Goal: Task Accomplishment & Management: Manage account settings

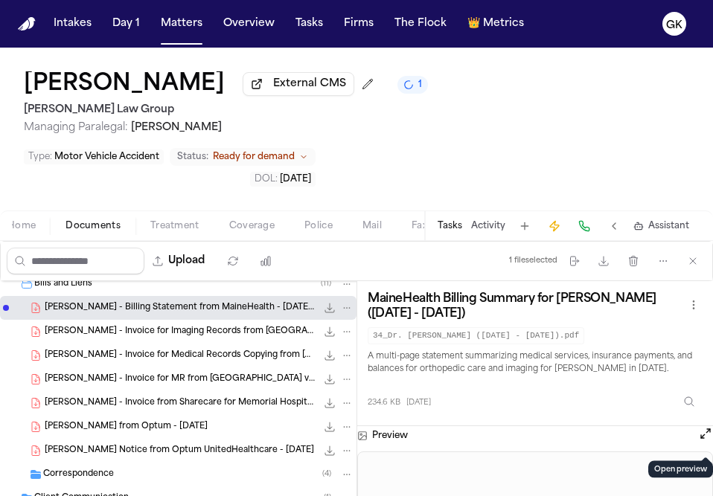
scroll to position [490, 0]
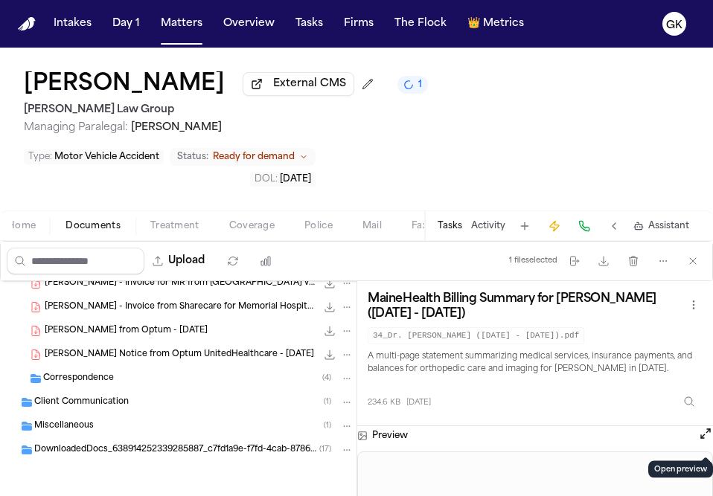
click at [141, 432] on div "Miscellaneous ( 1 )" at bounding box center [193, 426] width 319 height 13
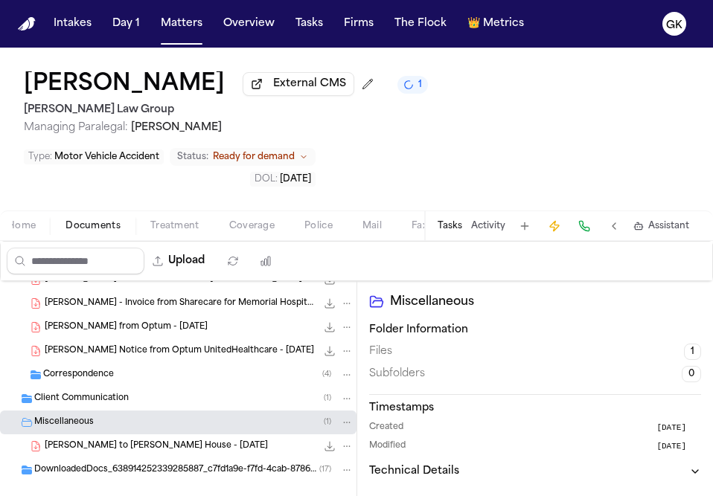
click at [146, 446] on span "S. Rossignol - LOR to Jeremiah Mason House - 5.29.25" at bounding box center [156, 447] width 223 height 13
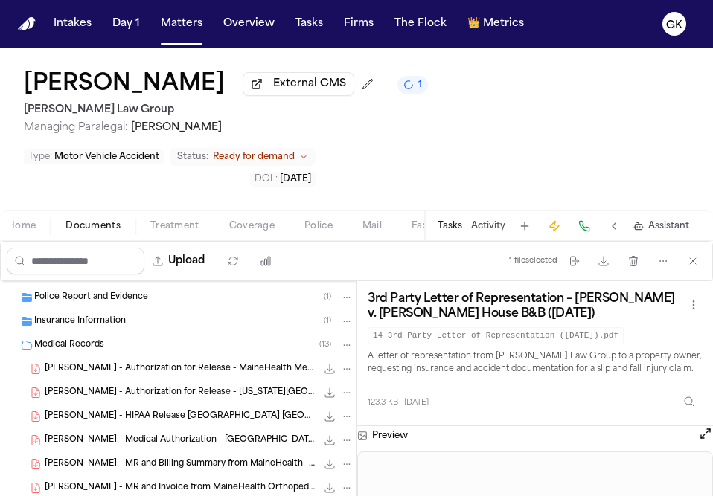
scroll to position [26, 0]
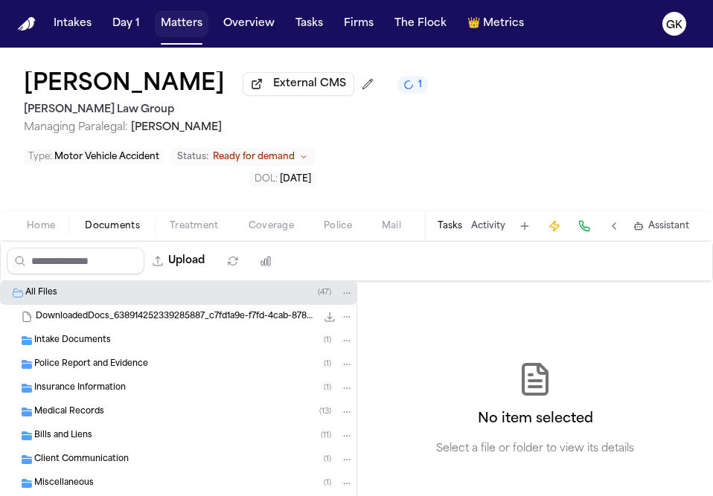
click at [191, 31] on button "Matters" at bounding box center [182, 23] width 54 height 27
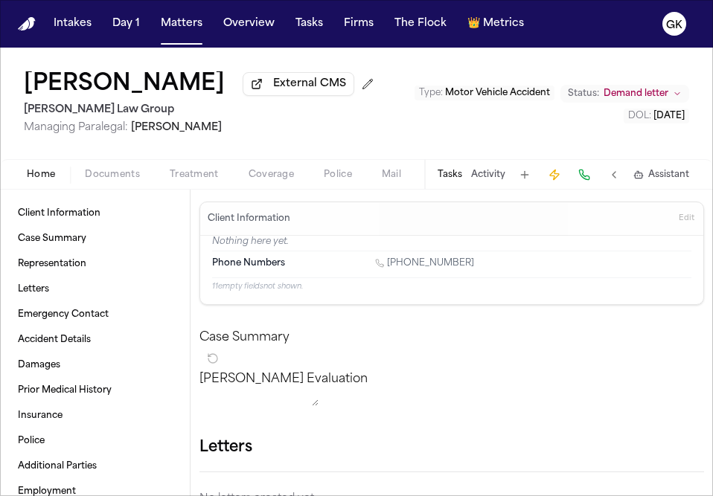
click at [100, 181] on span "Documents" at bounding box center [112, 175] width 55 height 12
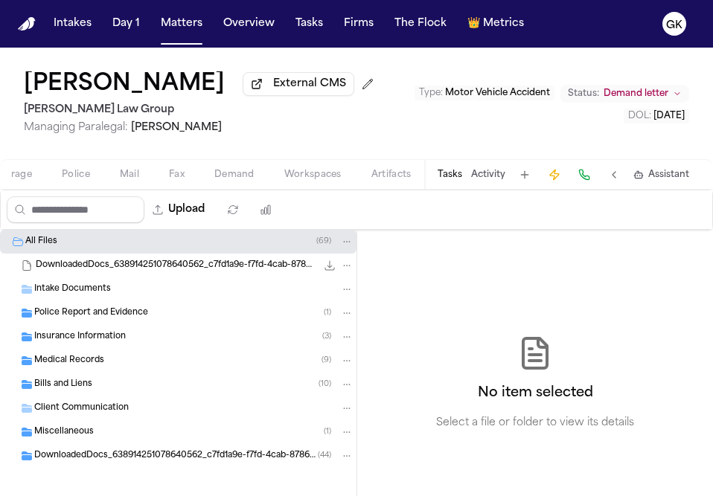
click at [313, 184] on div "Home Documents Treatment Coverage Police Mail Fax Demand Workspaces Artifacts" at bounding box center [218, 175] width 412 height 18
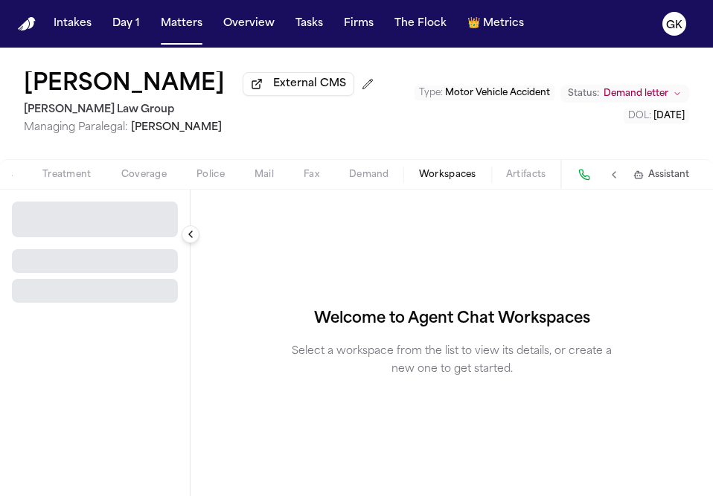
scroll to position [0, 127]
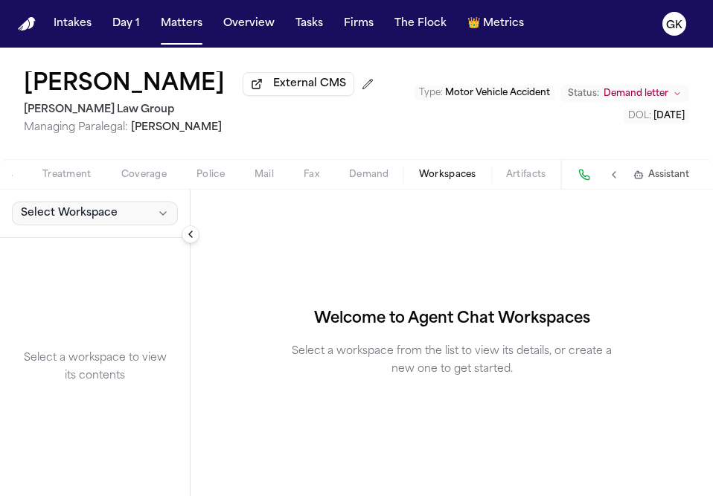
click at [122, 226] on button "Select Workspace" at bounding box center [95, 214] width 166 height 24
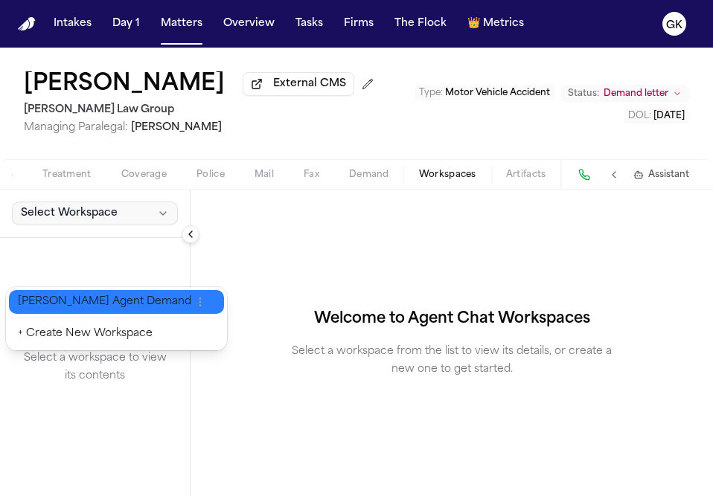
click at [103, 295] on span "Finch Agent Demand" at bounding box center [104, 302] width 173 height 15
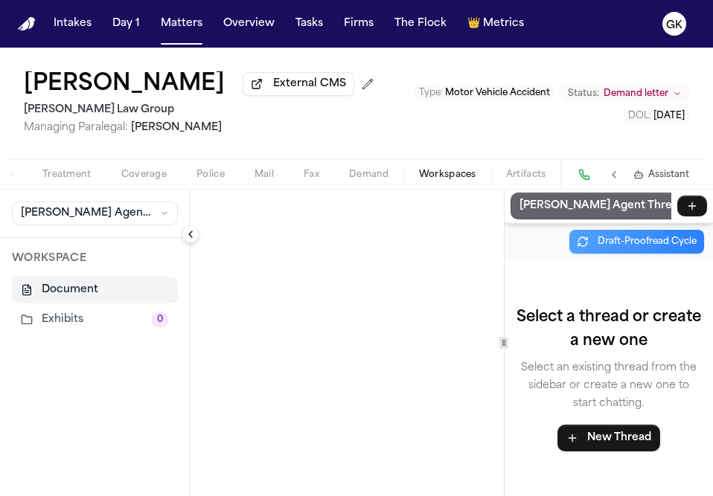
click at [570, 215] on p "Finch Agent Thread" at bounding box center [602, 206] width 165 height 18
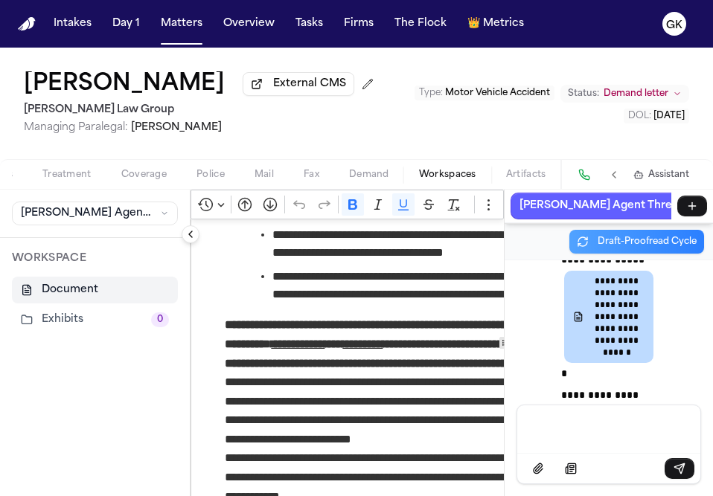
scroll to position [15669, 0]
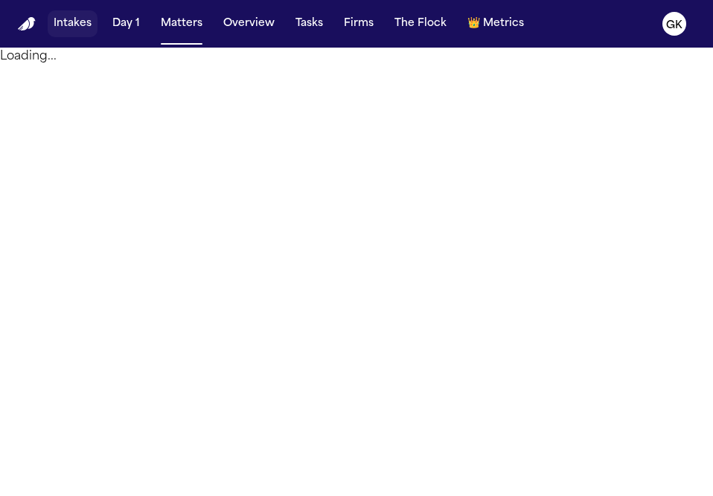
click at [81, 33] on button "Intakes" at bounding box center [73, 23] width 50 height 27
click at [175, 32] on button "Matters" at bounding box center [182, 23] width 54 height 27
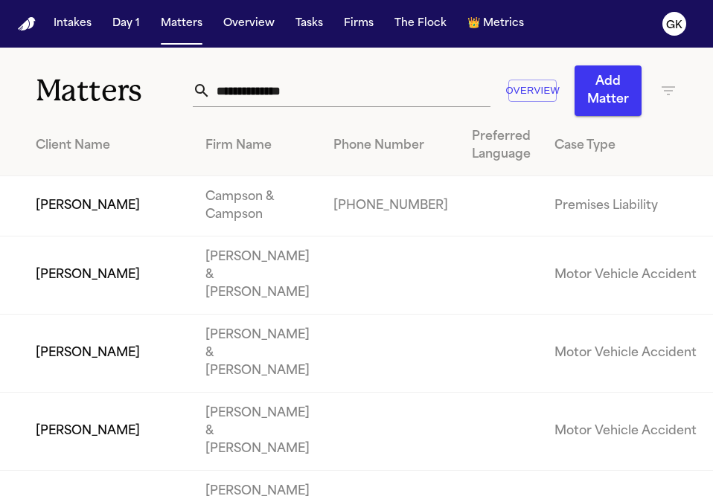
click at [255, 100] on input "text" at bounding box center [351, 90] width 281 height 33
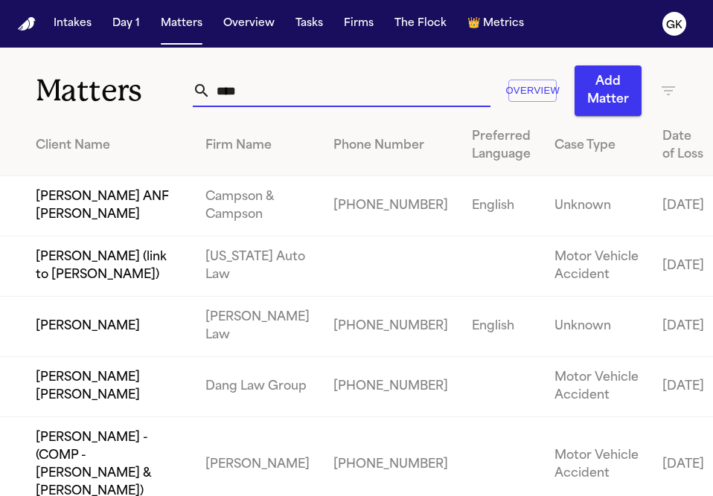
type input "********"
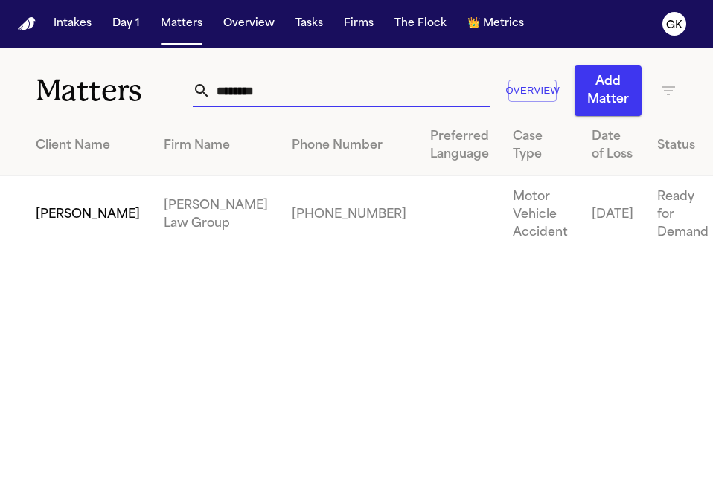
click at [182, 216] on td "[PERSON_NAME] Law Group" at bounding box center [216, 215] width 128 height 78
click at [86, 220] on td "[PERSON_NAME]" at bounding box center [76, 215] width 152 height 78
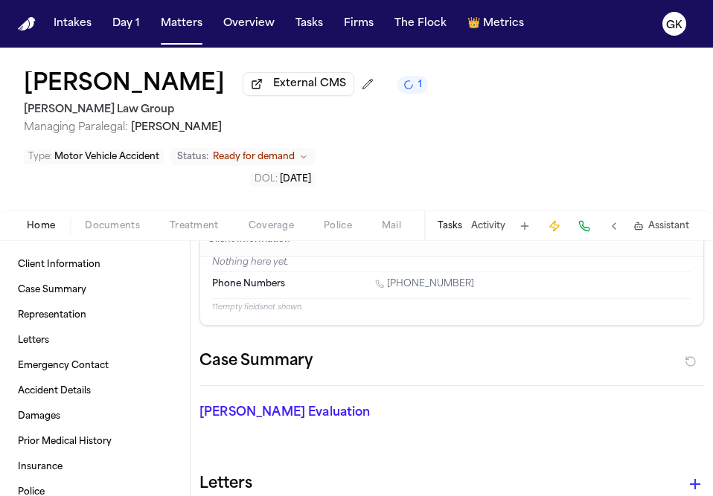
scroll to position [37, 0]
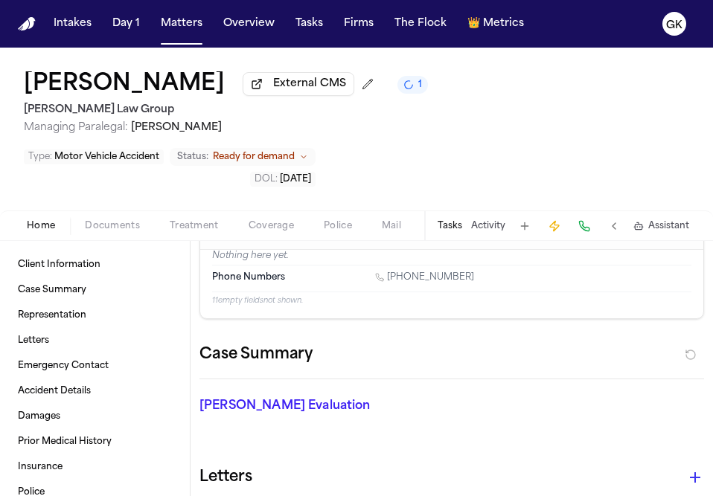
click at [286, 155] on span "Ready for demand" at bounding box center [254, 157] width 82 height 12
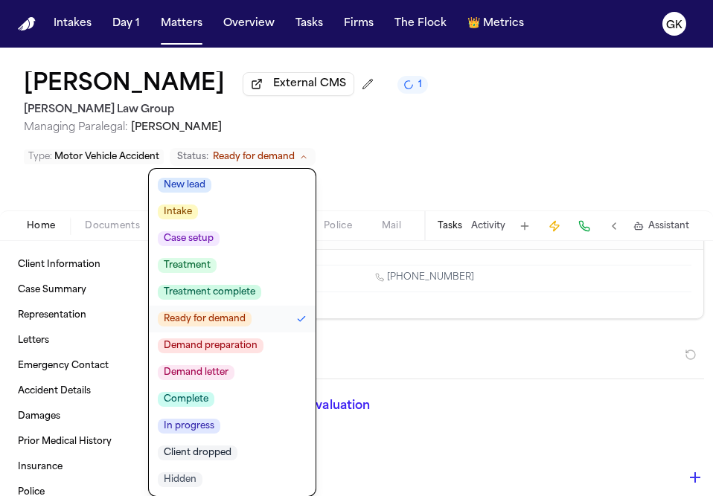
click at [229, 347] on span "Demand preparation" at bounding box center [211, 346] width 106 height 15
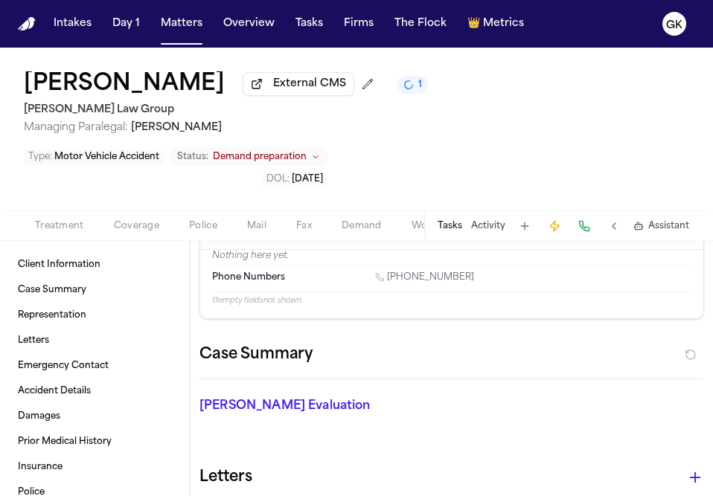
scroll to position [0, 136]
click at [356, 225] on span "Demand" at bounding box center [360, 226] width 40 height 12
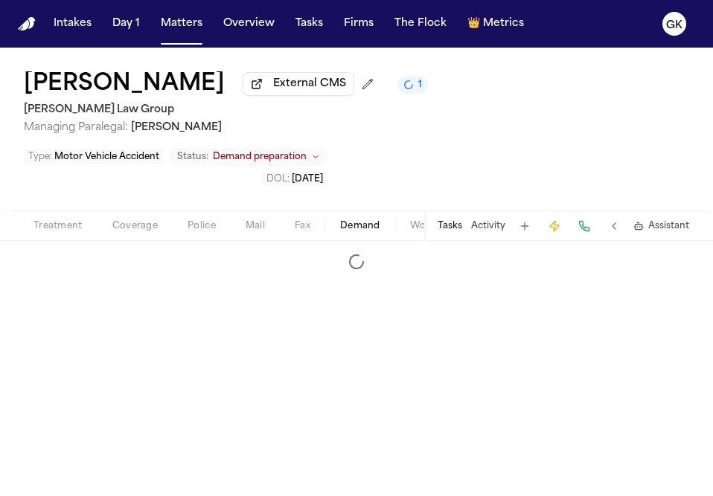
select select "**********"
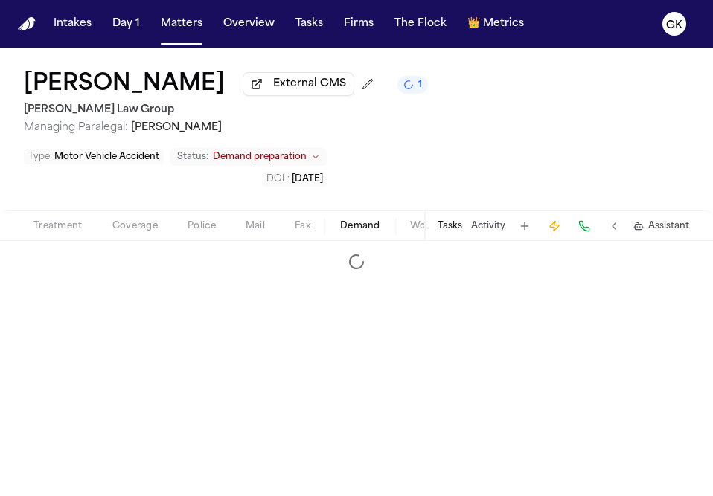
select select "**********"
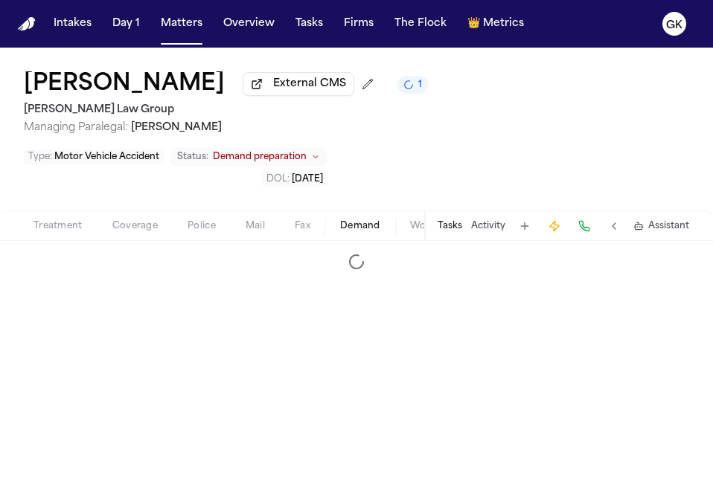
select select "**********"
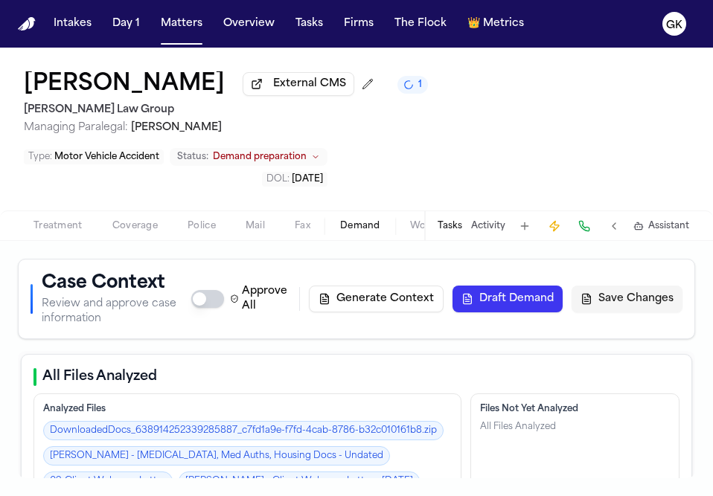
click at [409, 234] on button "Workspaces" at bounding box center [438, 226] width 87 height 18
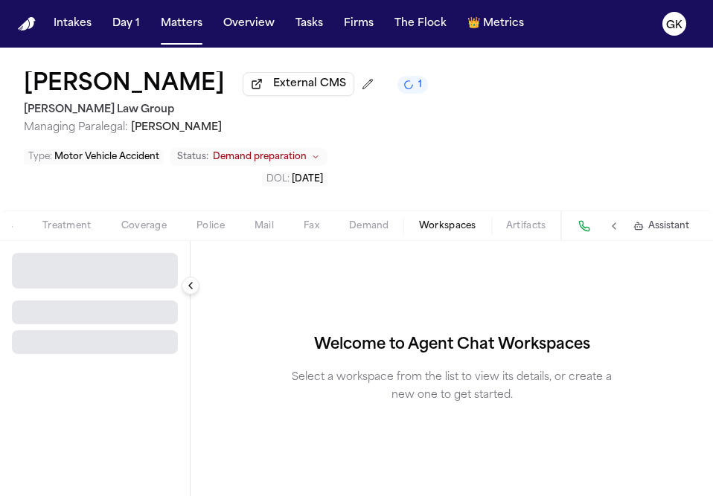
scroll to position [0, 127]
click at [191, 290] on button "Collapse sidebar" at bounding box center [191, 286] width 18 height 18
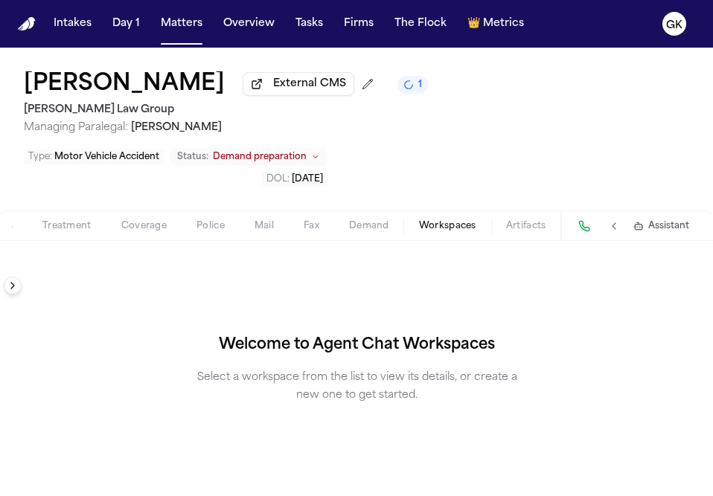
click at [368, 229] on span "Demand" at bounding box center [369, 226] width 40 height 12
select select "**********"
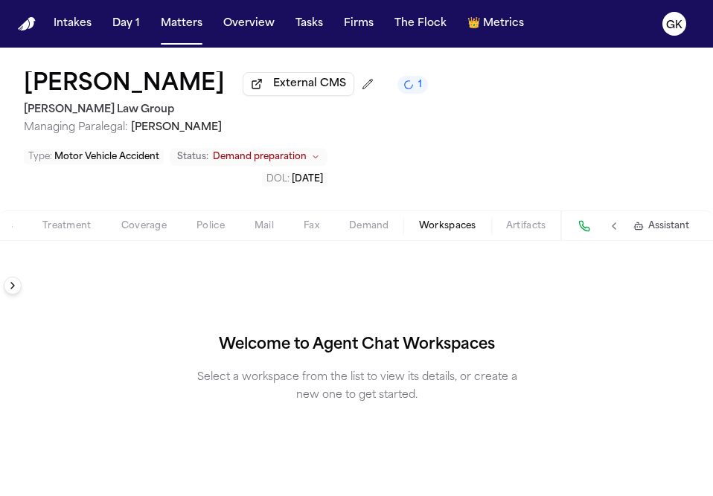
select select "**********"
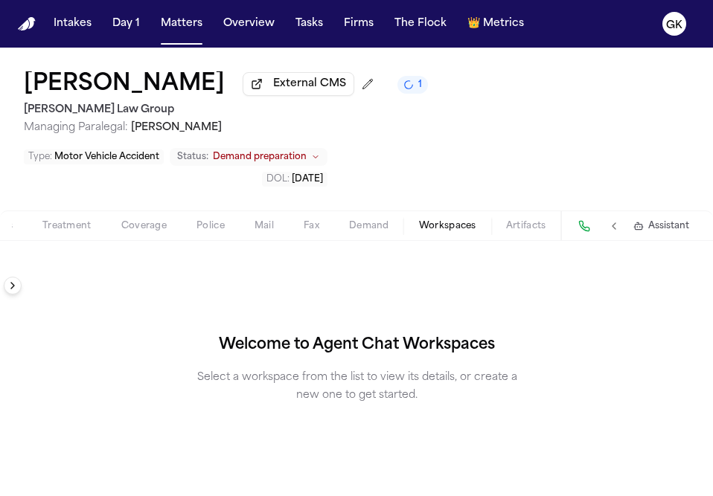
select select "**********"
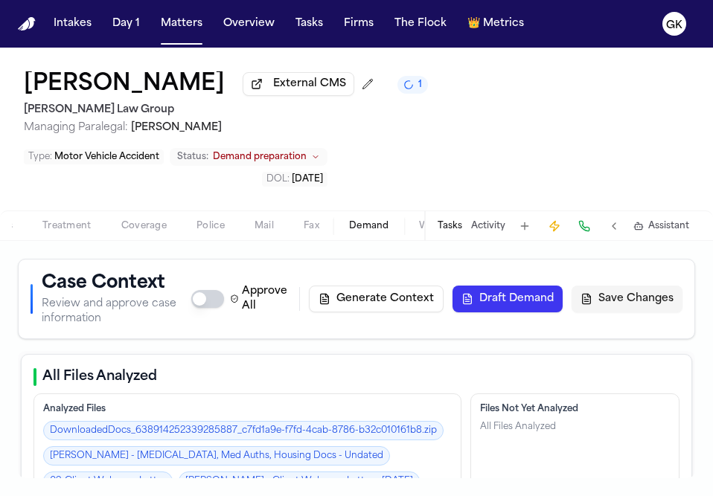
click at [416, 229] on button "Workspaces" at bounding box center [447, 226] width 87 height 18
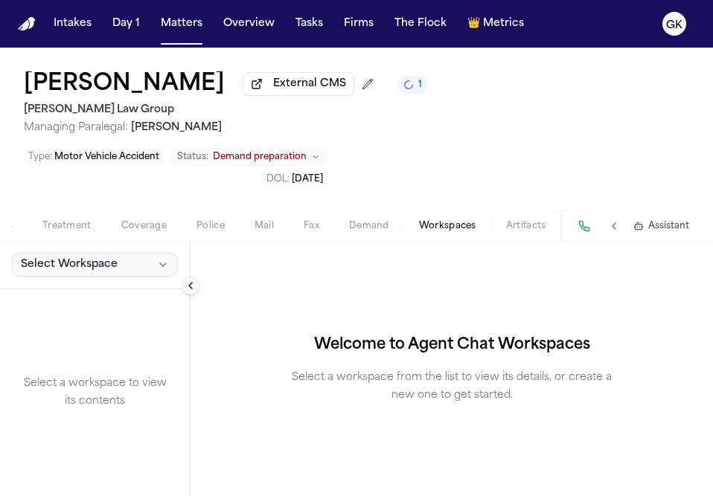
click at [121, 267] on button "Select Workspace" at bounding box center [95, 265] width 166 height 24
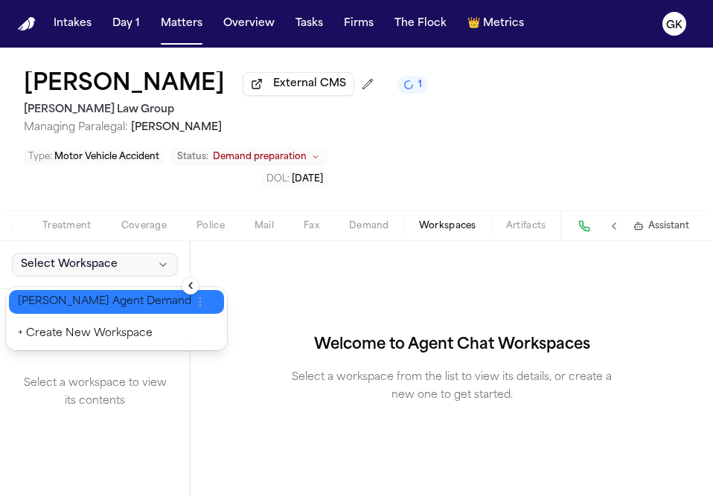
click at [110, 296] on span "Finch Agent Demand" at bounding box center [104, 302] width 173 height 15
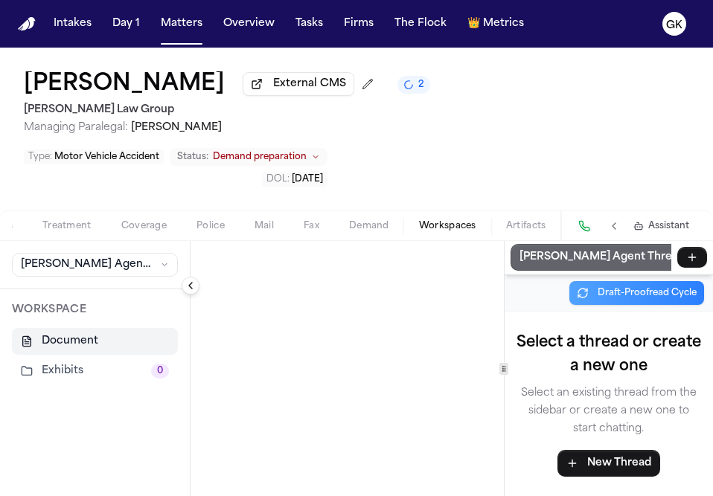
click at [560, 271] on button "Finch Agent Thread" at bounding box center [615, 257] width 208 height 27
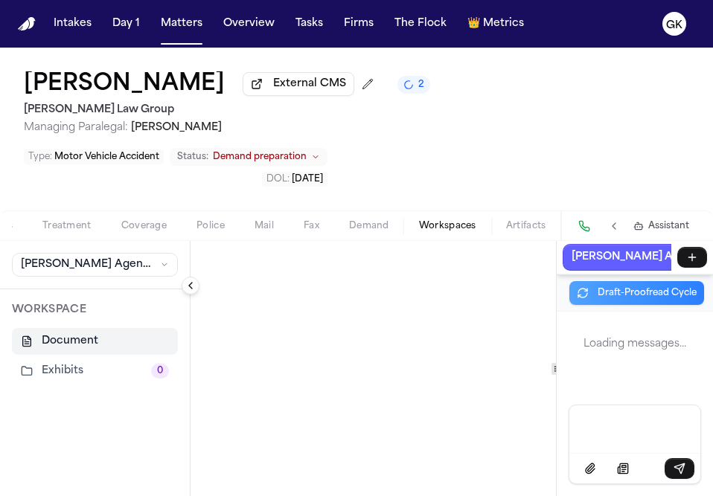
click at [630, 385] on div "Finch Agent Thread Draft-Proofread Cycle Loading messages... Document Proofread…" at bounding box center [452, 368] width 523 height 255
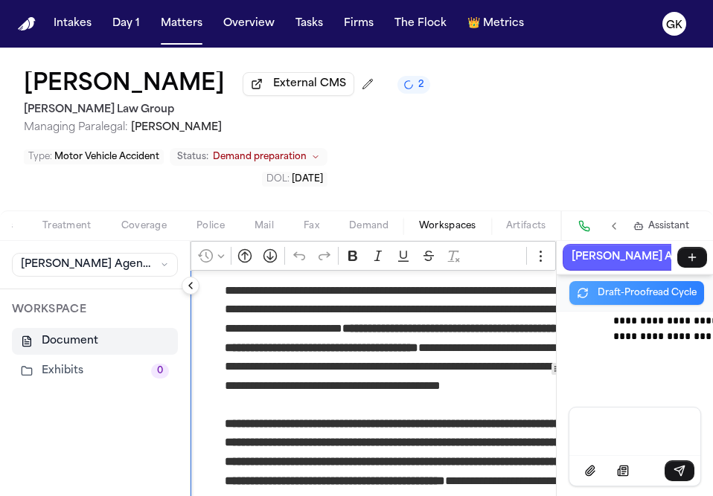
scroll to position [140855, 0]
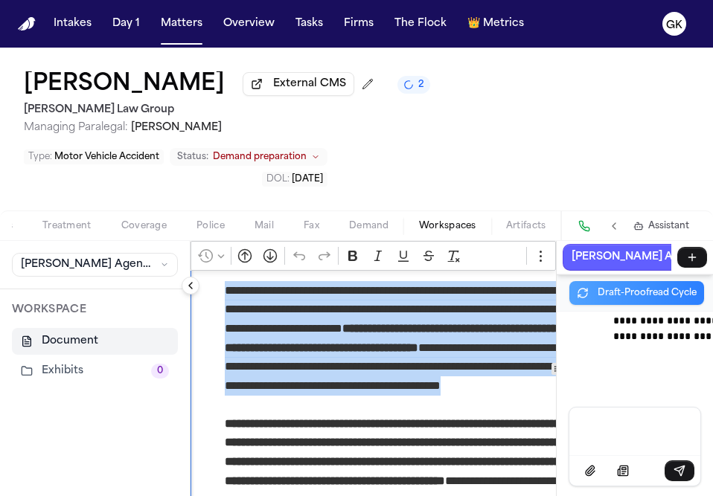
drag, startPoint x: 496, startPoint y: 470, endPoint x: 215, endPoint y: 351, distance: 305.1
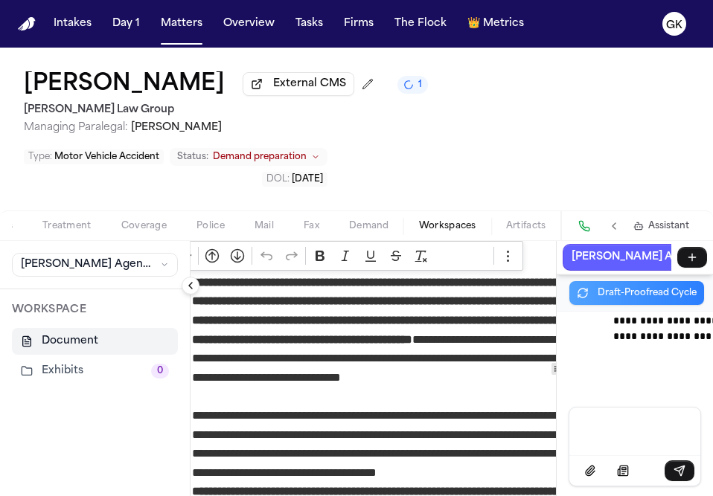
scroll to position [7544, 25]
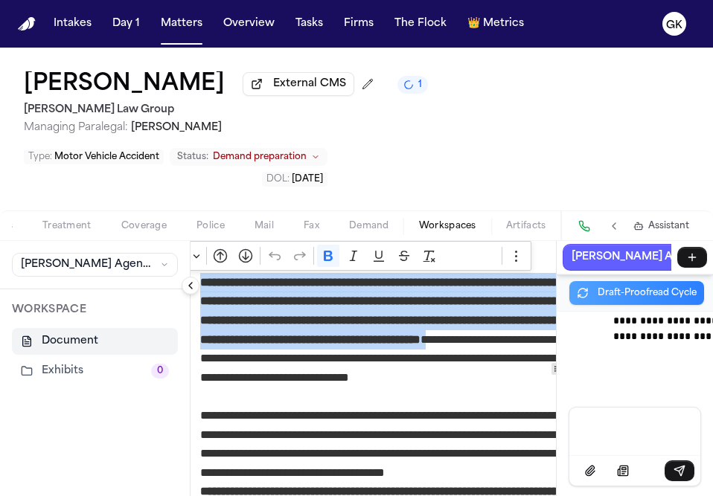
drag, startPoint x: 203, startPoint y: 344, endPoint x: 294, endPoint y: 415, distance: 115.6
click at [294, 406] on p "**********" at bounding box center [461, 339] width 522 height 133
copy p "**********"
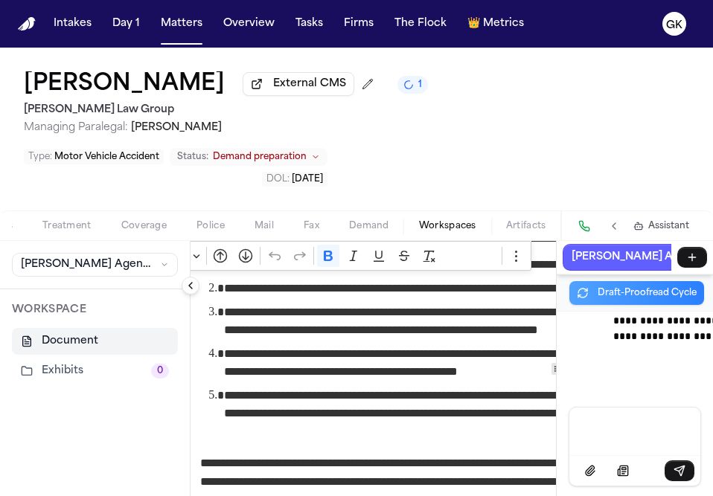
scroll to position [7871, 25]
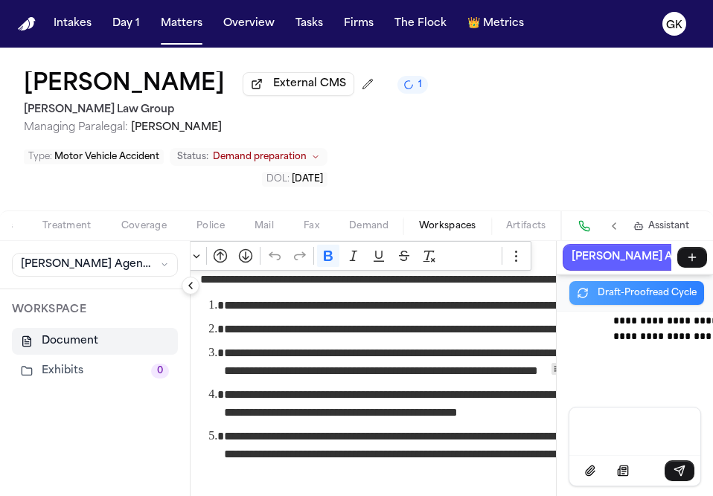
click at [374, 270] on p "**********" at bounding box center [461, 213] width 522 height 115
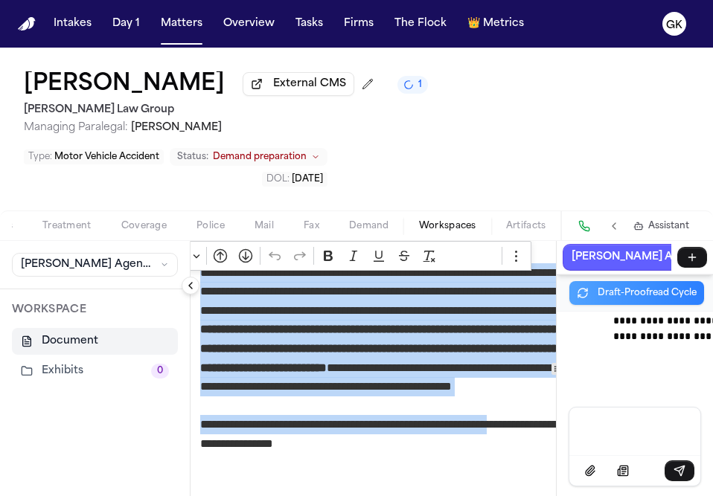
scroll to position [8111, 25]
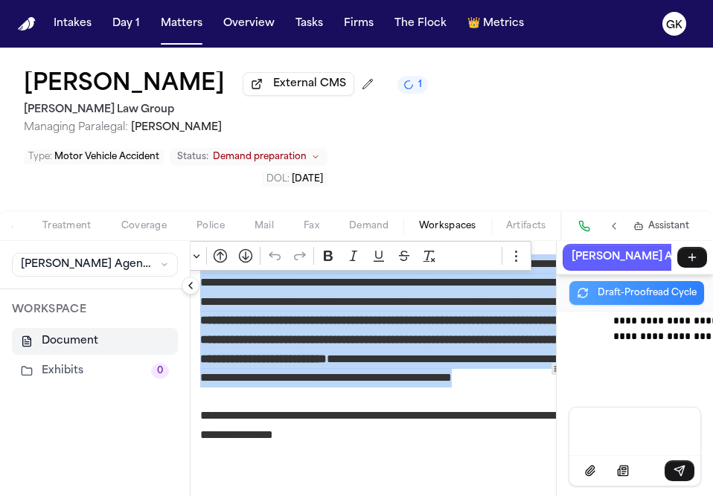
drag, startPoint x: 386, startPoint y: 325, endPoint x: 513, endPoint y: 465, distance: 189.2
copy div "**********"
click at [115, 232] on span "Documents" at bounding box center [112, 226] width 55 height 12
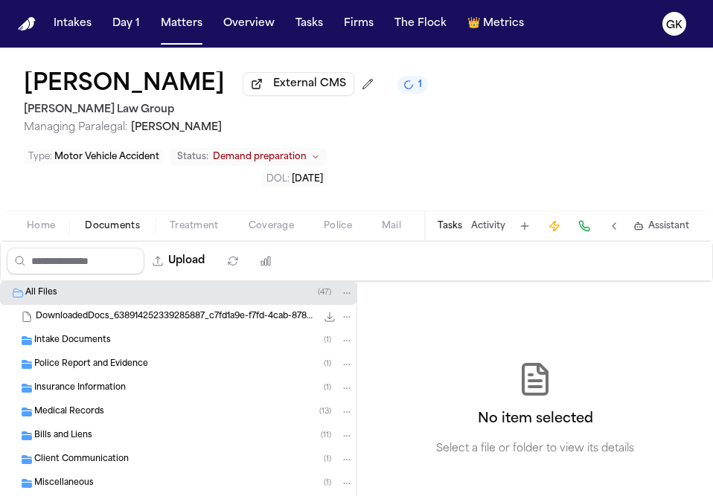
scroll to position [61, 0]
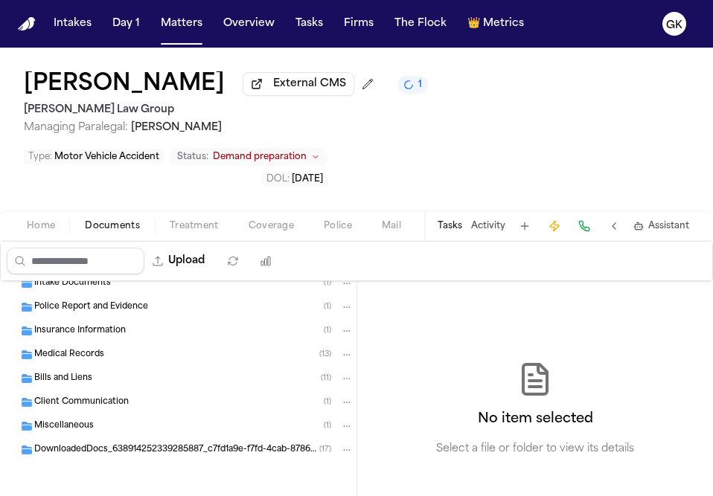
click at [101, 409] on div "Client Communication ( 1 )" at bounding box center [193, 402] width 319 height 13
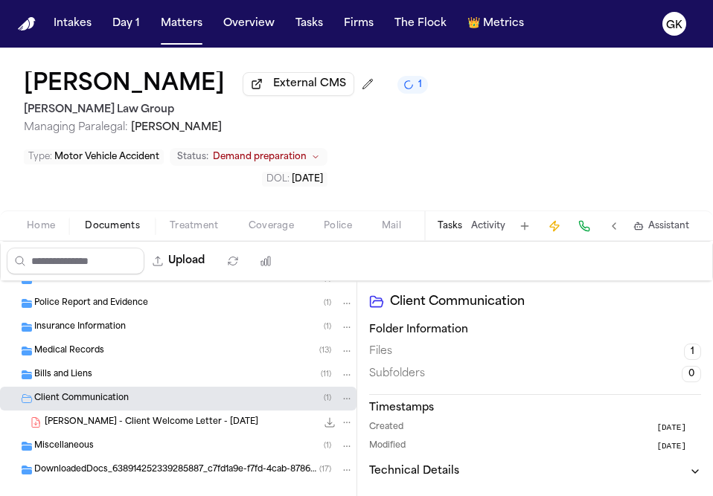
click at [99, 441] on div "Miscellaneous ( 1 )" at bounding box center [178, 447] width 357 height 24
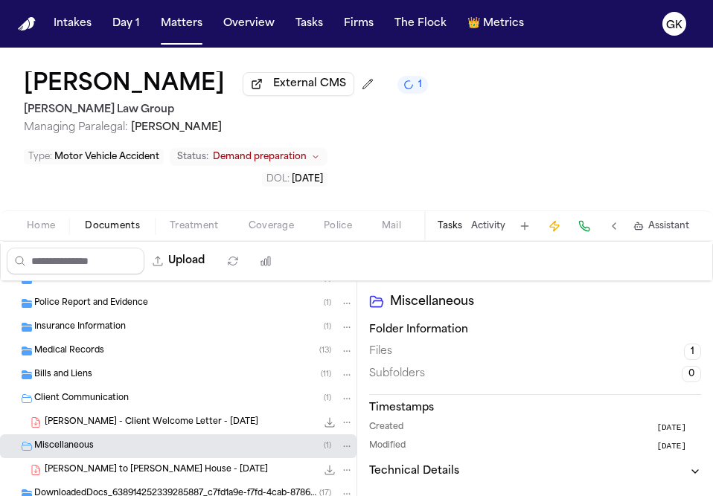
scroll to position [86, 0]
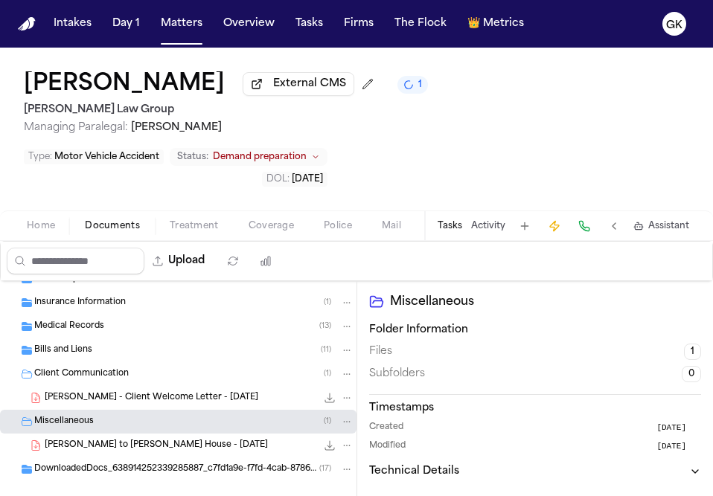
click at [115, 447] on span "S. Rossignol - LOR to Jeremiah Mason House - 5.29.25" at bounding box center [156, 446] width 223 height 13
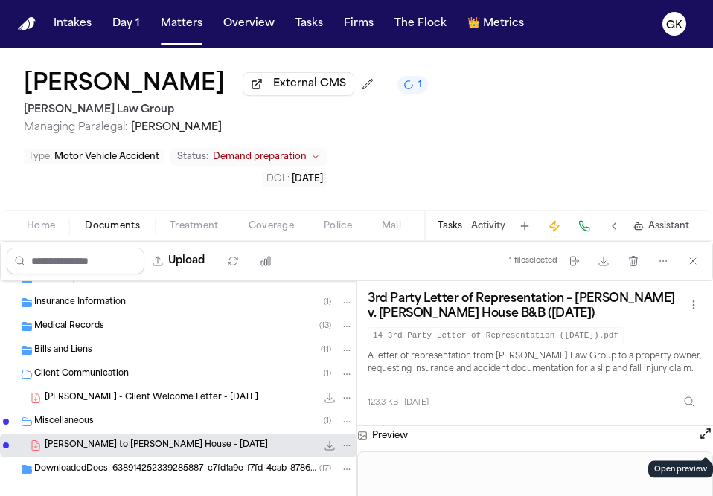
click at [699, 441] on button "Open preview" at bounding box center [705, 434] width 15 height 15
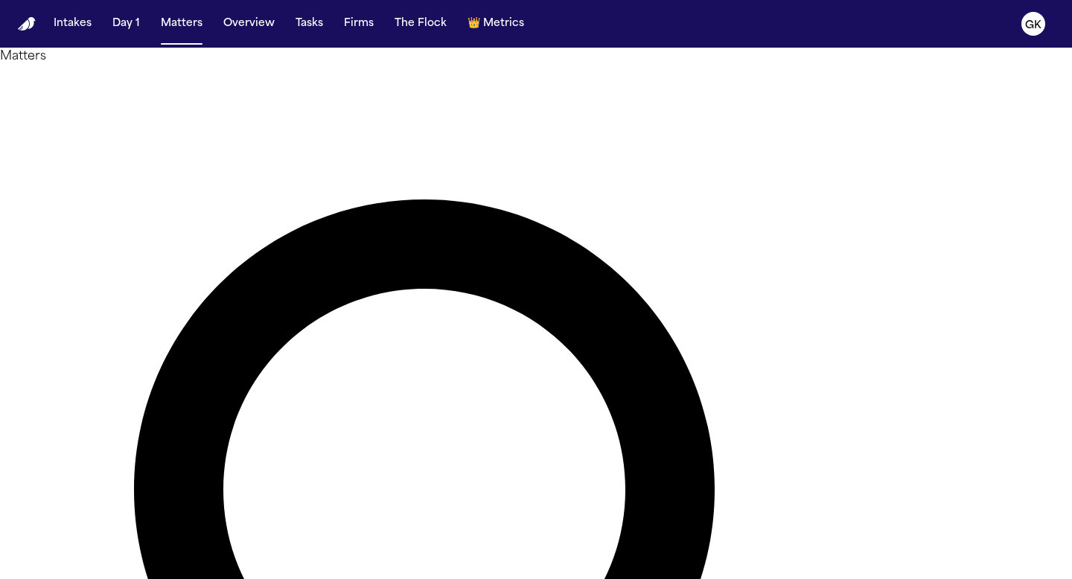
type input "******"
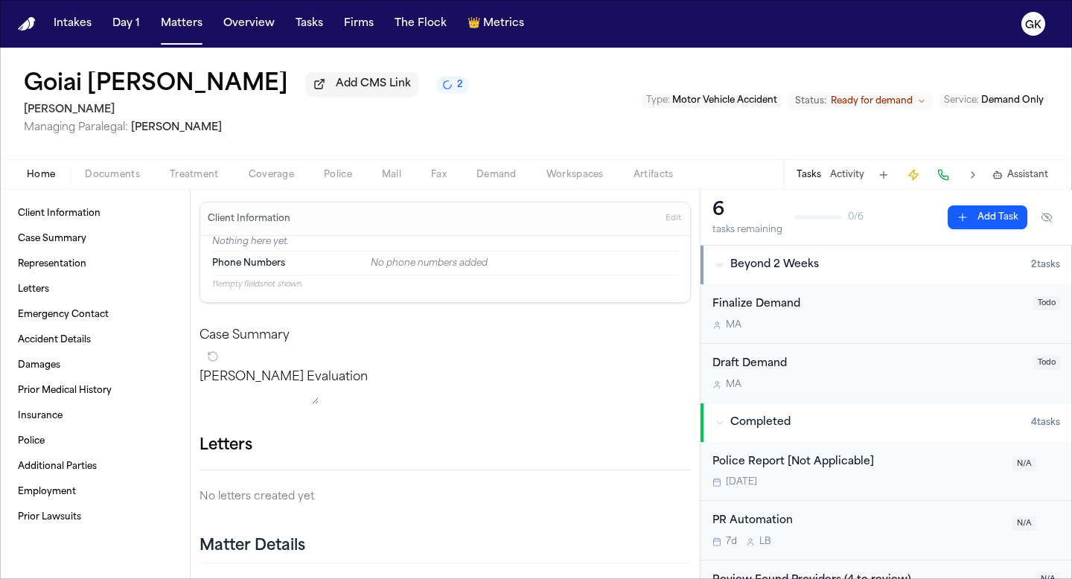
click at [521, 179] on button "Demand" at bounding box center [497, 175] width 70 height 18
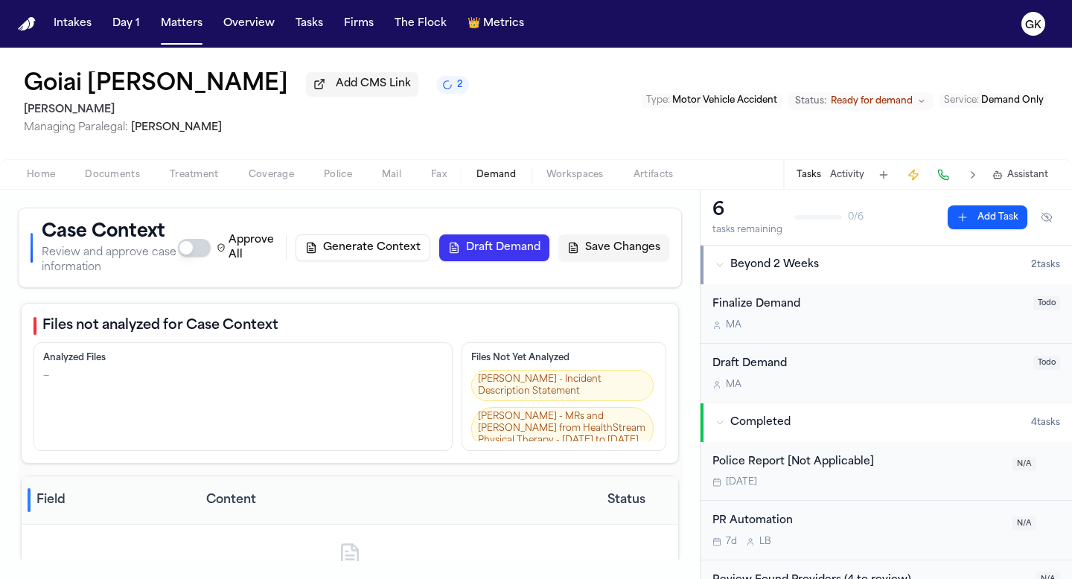
click at [386, 252] on button "Generate Context" at bounding box center [363, 247] width 135 height 27
click at [357, 246] on div "Approve All Generate Context Draft Demand Save Changes" at bounding box center [423, 248] width 491 height 30
click at [442, 84] on icon "4 active tasks" at bounding box center [447, 85] width 10 height 10
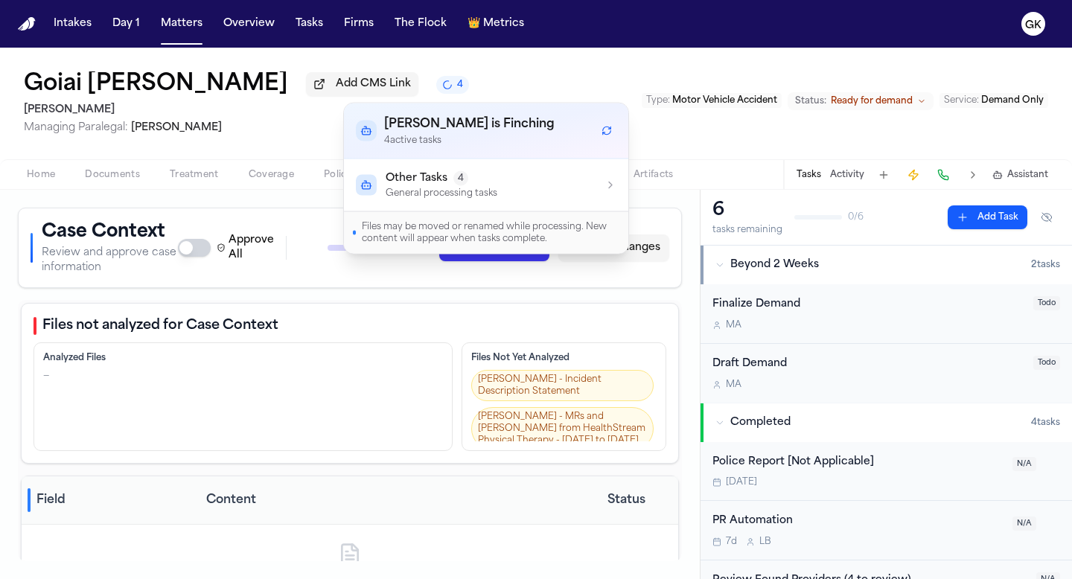
click at [467, 162] on button "Other Tasks 4 General processing tasks" at bounding box center [486, 185] width 284 height 52
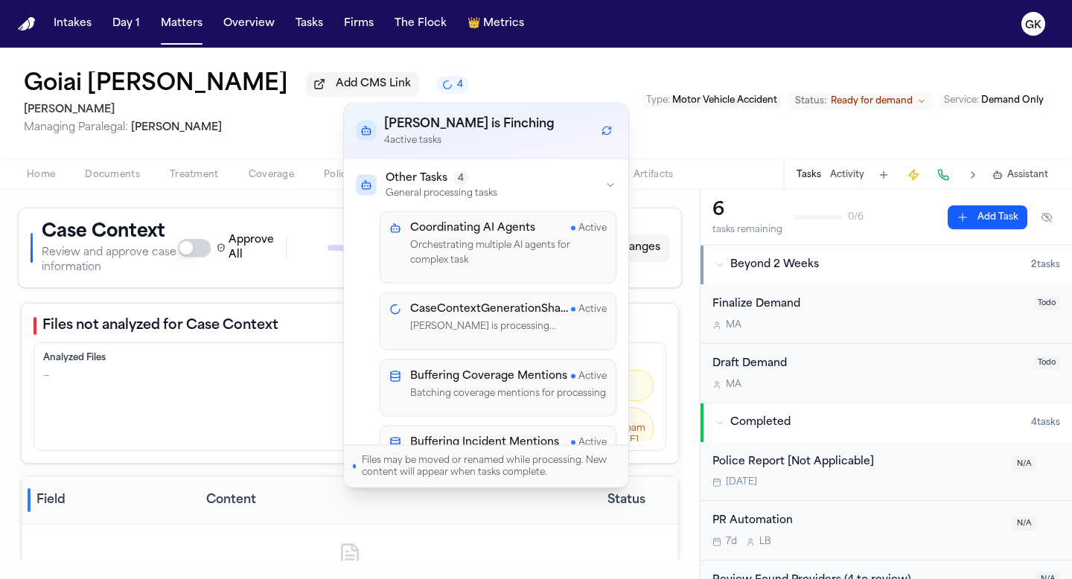
click at [555, 74] on div "Goiai Carpinelli Add CMS Link 4 Yanni Law Managing Paralegal: Michelle Landazab…" at bounding box center [536, 104] width 1072 height 112
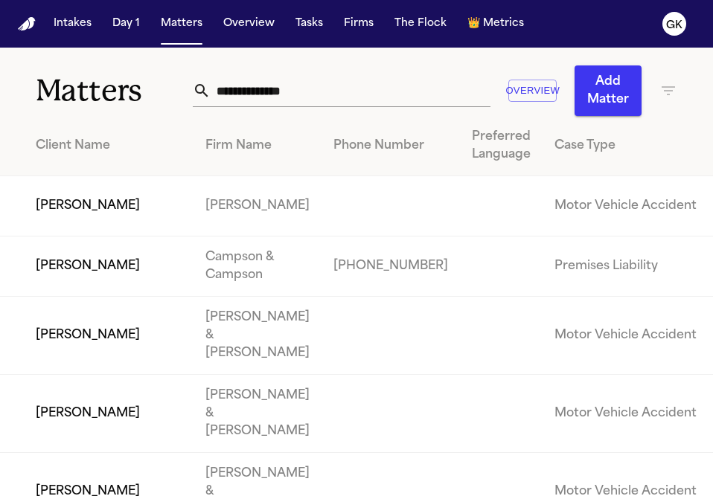
click at [272, 101] on input "text" at bounding box center [351, 90] width 281 height 33
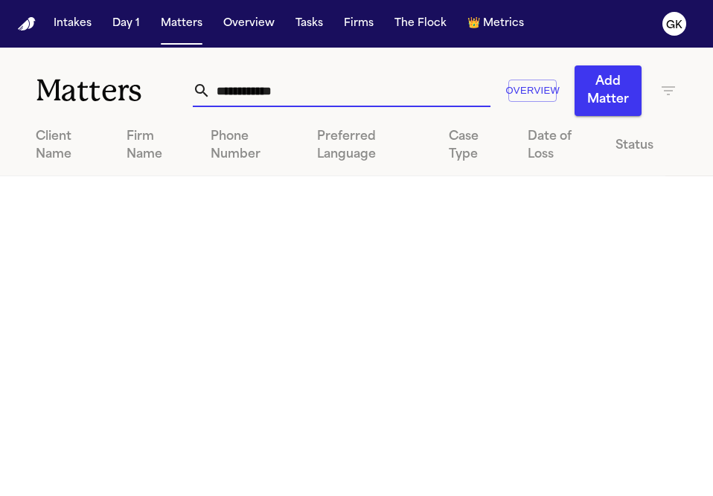
drag, startPoint x: 252, startPoint y: 90, endPoint x: -7, endPoint y: 83, distance: 259.1
click at [0, 83] on html "**********" at bounding box center [356, 248] width 713 height 496
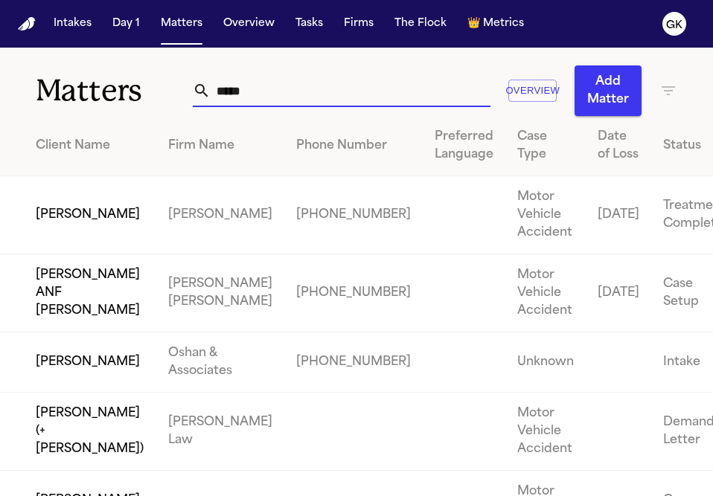
click at [272, 98] on input "*****" at bounding box center [351, 90] width 281 height 33
type input "****"
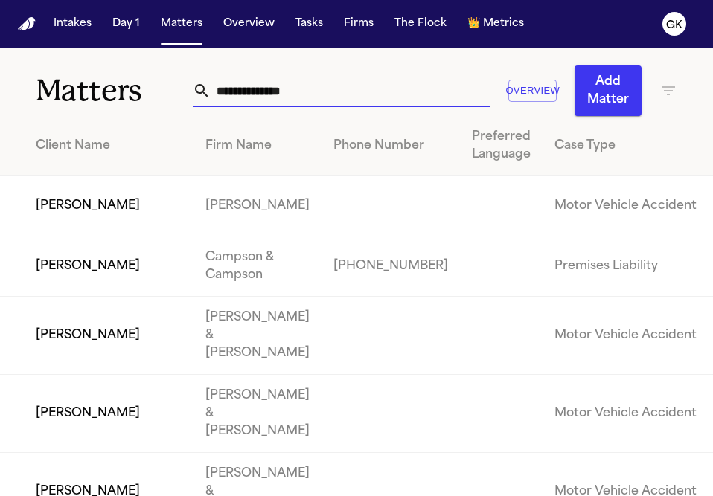
click at [272, 167] on th "Firm Name" at bounding box center [258, 146] width 128 height 60
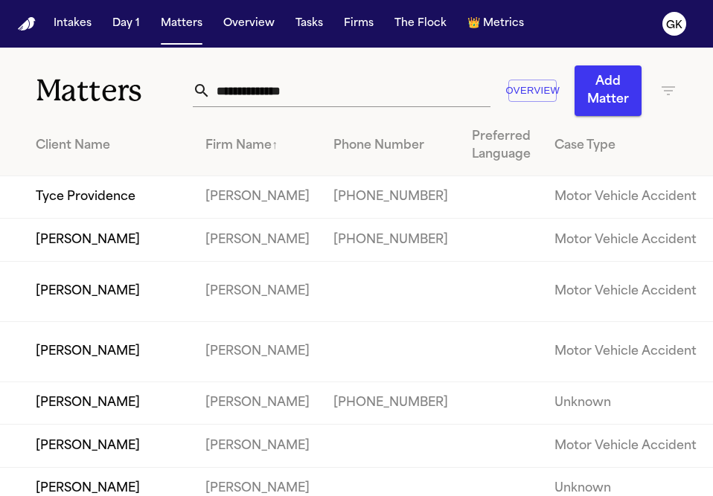
click at [360, 70] on div "Overview Add Matter" at bounding box center [435, 91] width 485 height 51
click at [341, 94] on input "text" at bounding box center [351, 90] width 281 height 33
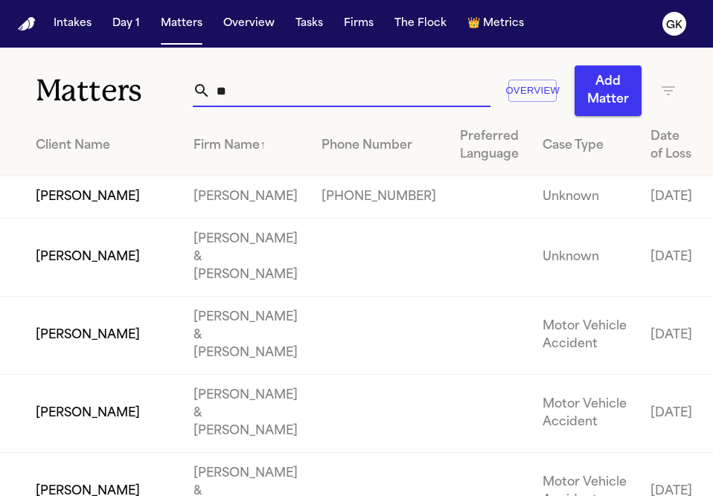
type input "*"
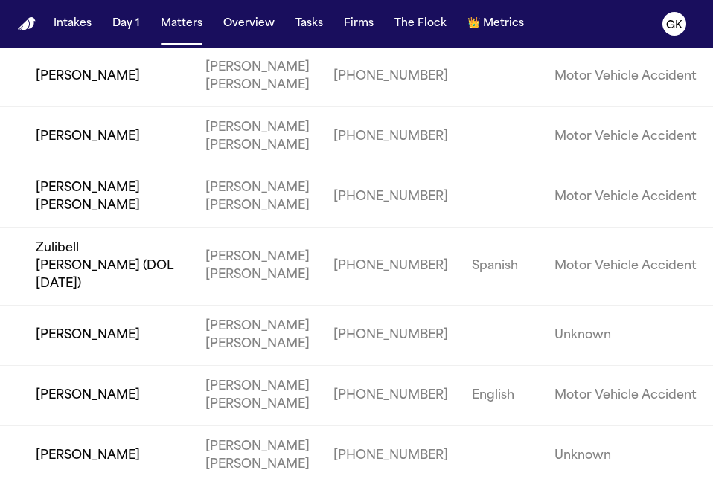
scroll to position [110043, 0]
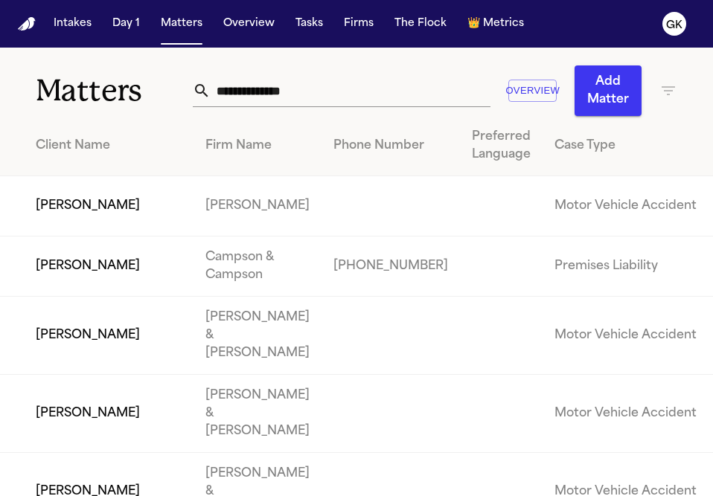
click at [593, 102] on button "Add Matter" at bounding box center [608, 91] width 67 height 51
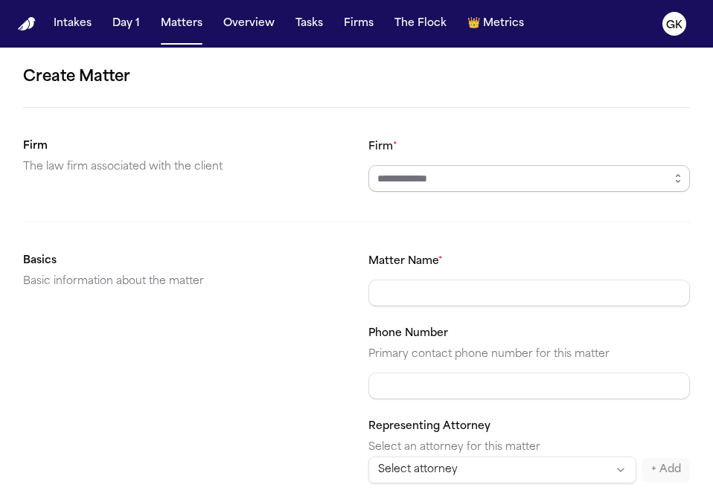
click at [519, 187] on input "Firm *" at bounding box center [529, 178] width 322 height 27
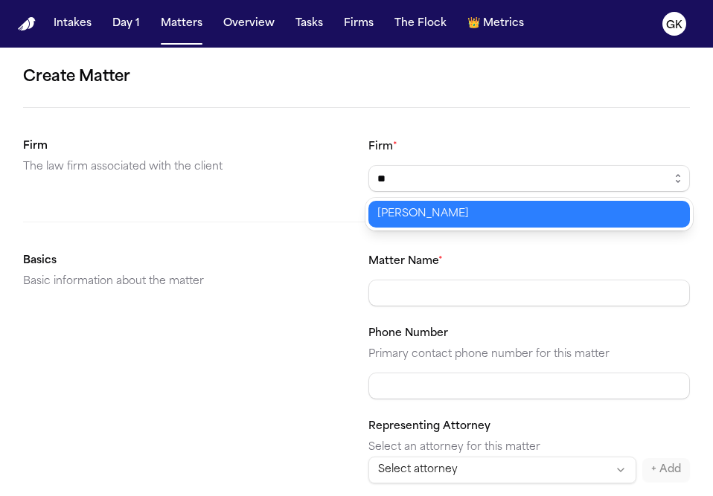
click at [450, 218] on body "Intakes Day 1 Matters Overview Tasks Firms The Flock 👑 Metrics GK Create Matter…" at bounding box center [356, 248] width 713 height 496
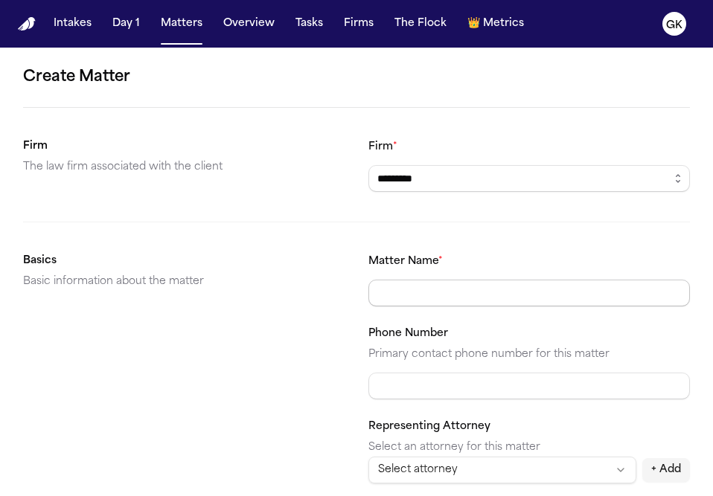
type input "*********"
click at [428, 292] on input "Matter Name *" at bounding box center [529, 293] width 322 height 27
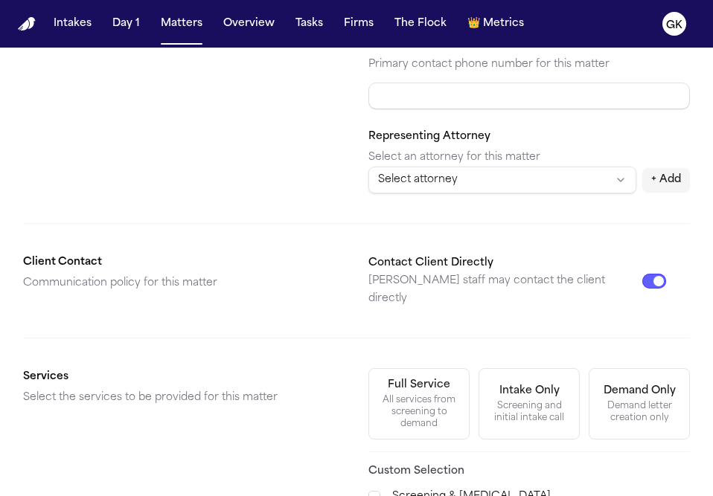
scroll to position [319, 0]
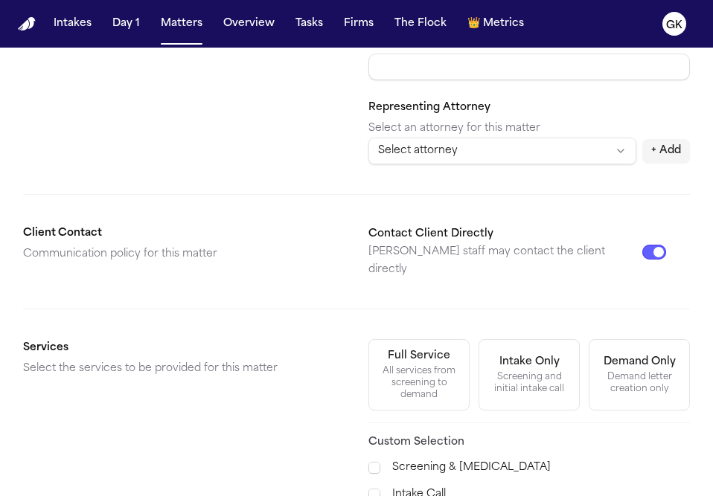
type input "**********"
click at [643, 245] on button "Contact Client Directly" at bounding box center [654, 252] width 24 height 15
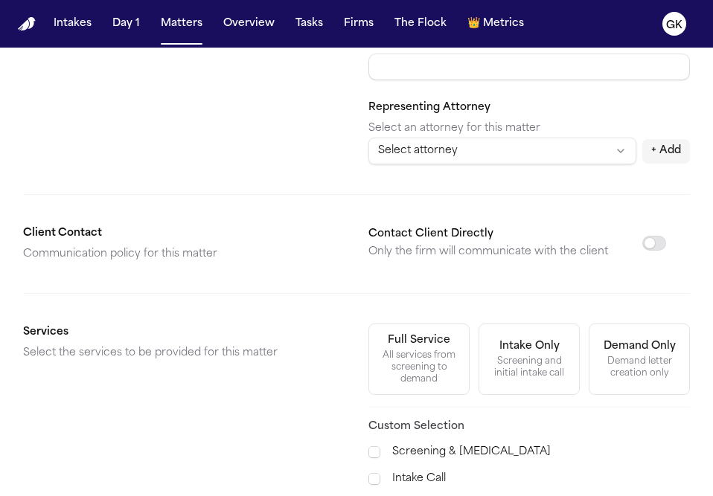
click at [656, 367] on div "Demand letter creation only" at bounding box center [639, 368] width 82 height 24
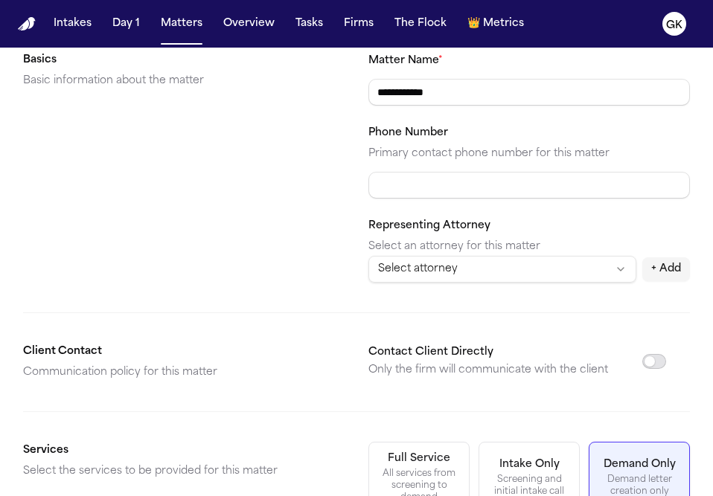
scroll to position [565, 0]
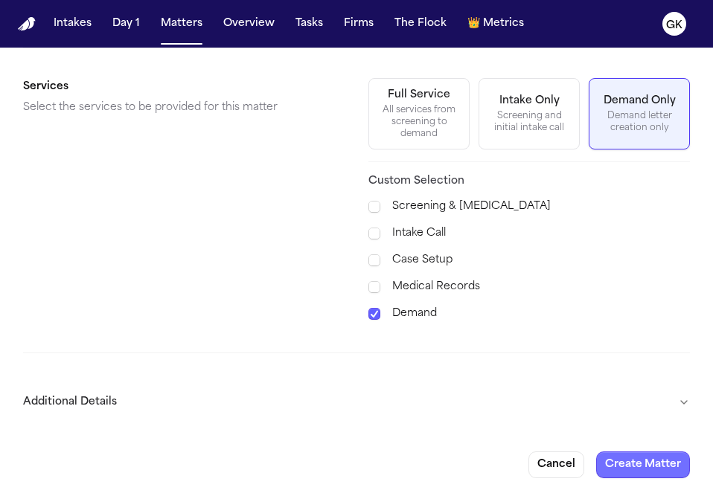
click at [643, 459] on button "Create Matter" at bounding box center [643, 465] width 94 height 27
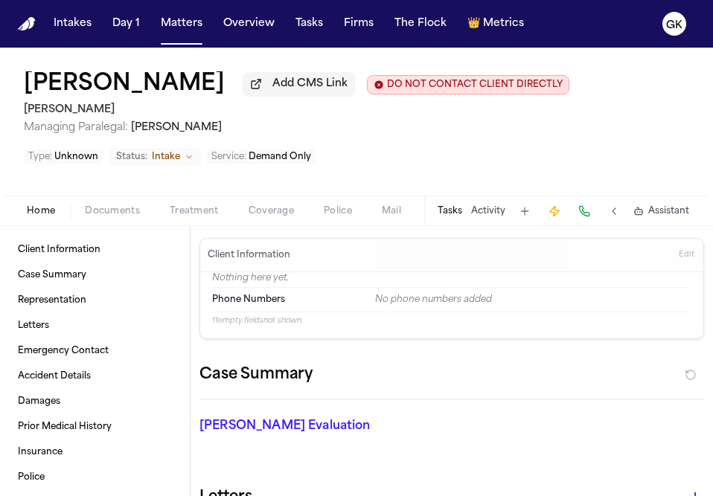
click at [95, 214] on span "Documents" at bounding box center [112, 211] width 55 height 12
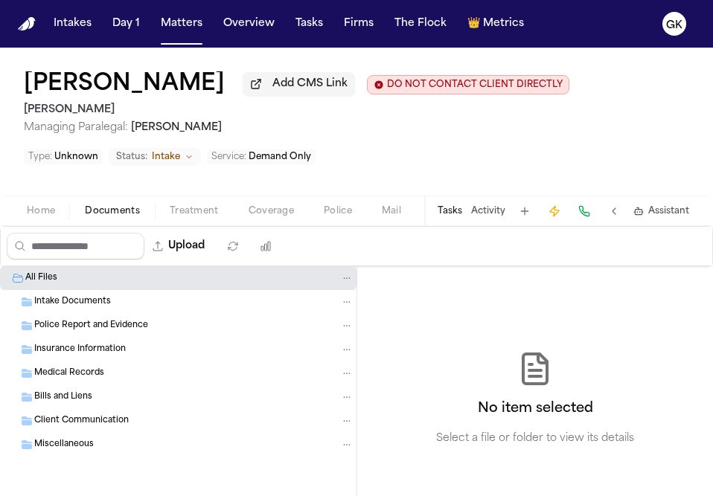
click at [194, 266] on div "Upload" at bounding box center [143, 246] width 284 height 39
click at [191, 258] on button "Upload" at bounding box center [178, 246] width 69 height 27
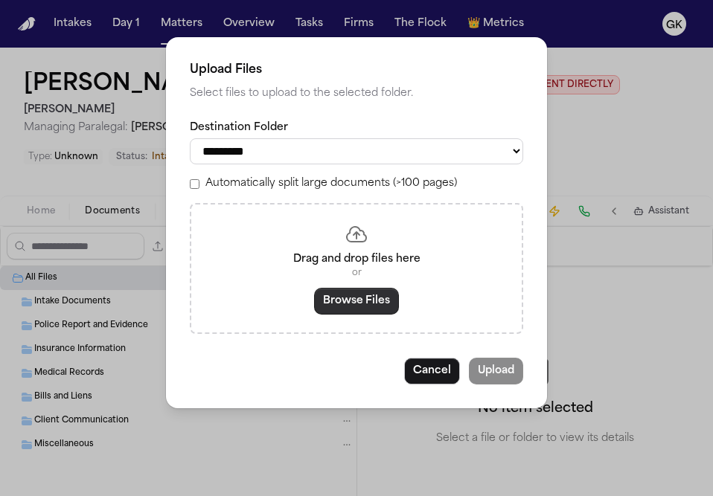
click at [347, 312] on button "Browse Files" at bounding box center [356, 301] width 85 height 27
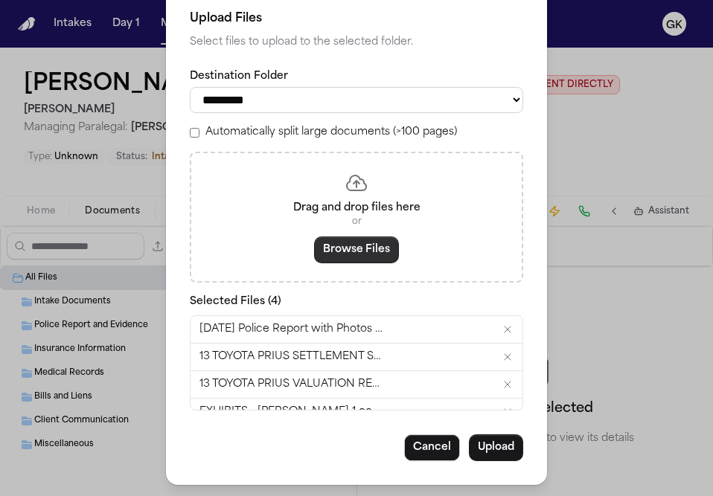
scroll to position [31, 0]
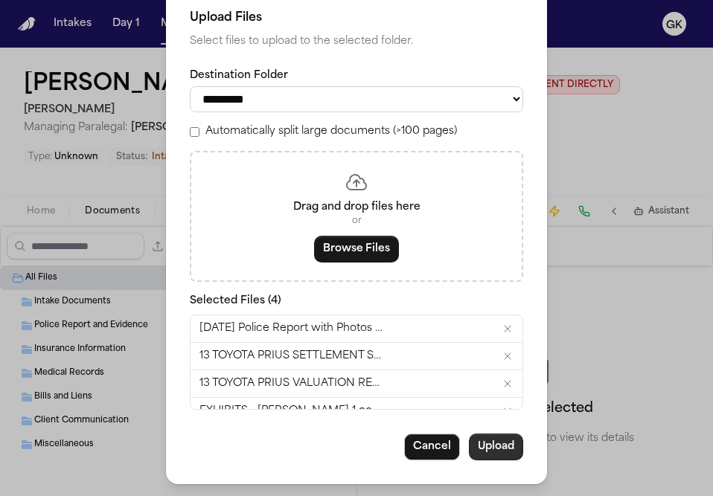
click at [504, 453] on button "Upload" at bounding box center [496, 447] width 54 height 27
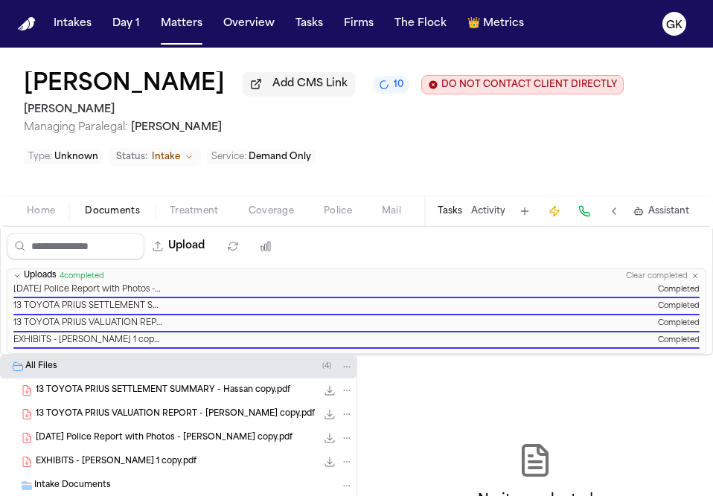
click at [429, 89] on icon "Edit client contact restriction" at bounding box center [433, 84] width 8 height 8
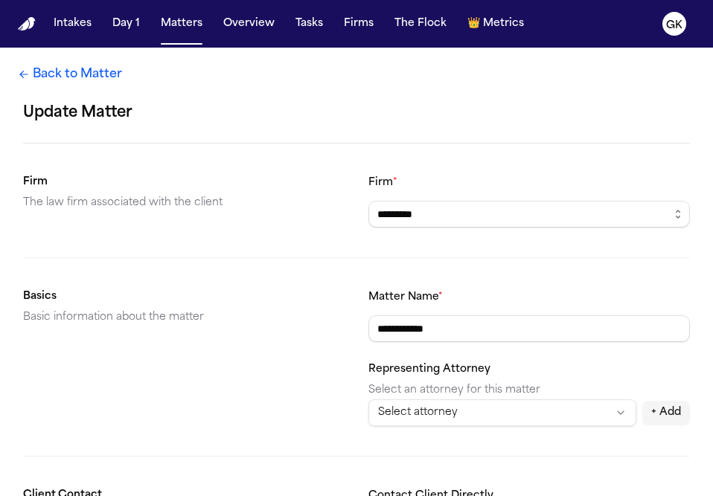
click at [77, 71] on link "Back to Matter" at bounding box center [70, 75] width 104 height 18
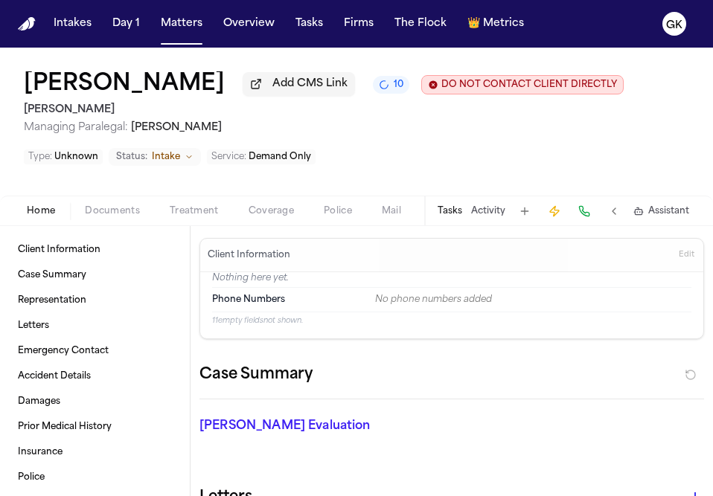
click at [122, 211] on span "Documents" at bounding box center [112, 211] width 55 height 12
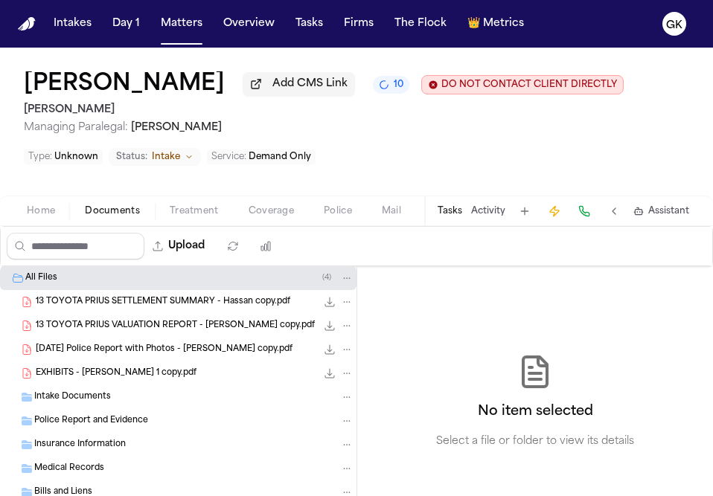
click at [373, 83] on button "10" at bounding box center [391, 85] width 36 height 18
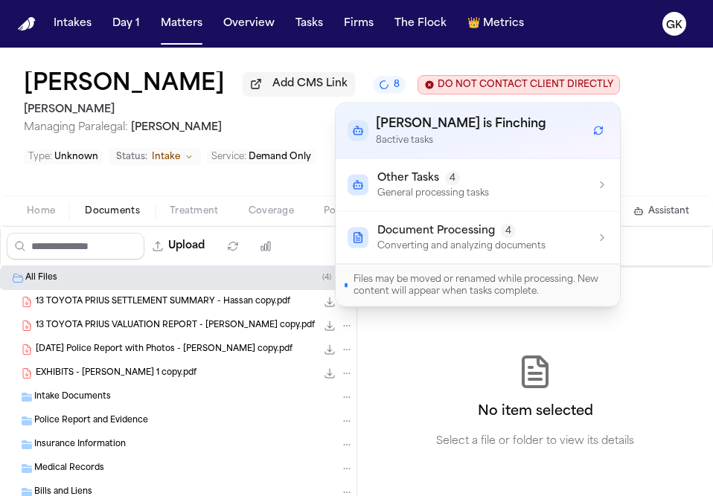
click at [636, 76] on div "Mahad Hassan Add CMS Link 8 DO NOT CONTACT CLIENT DIRECTLY DO NOT CONTACT Yanni…" at bounding box center [356, 122] width 713 height 148
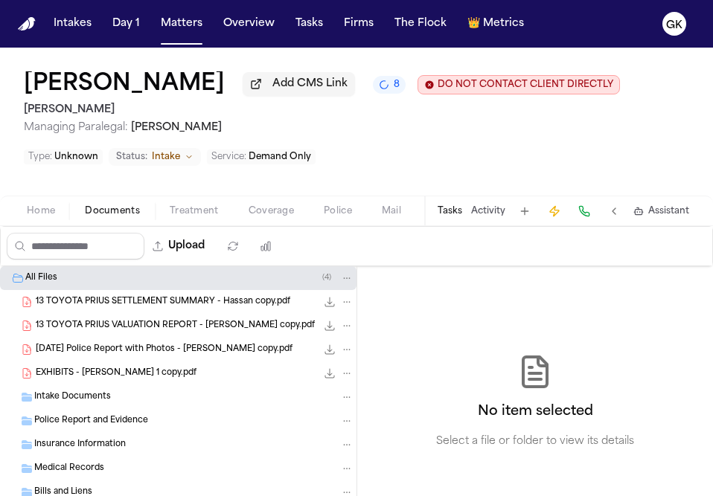
click at [50, 208] on span "Home" at bounding box center [41, 211] width 28 height 12
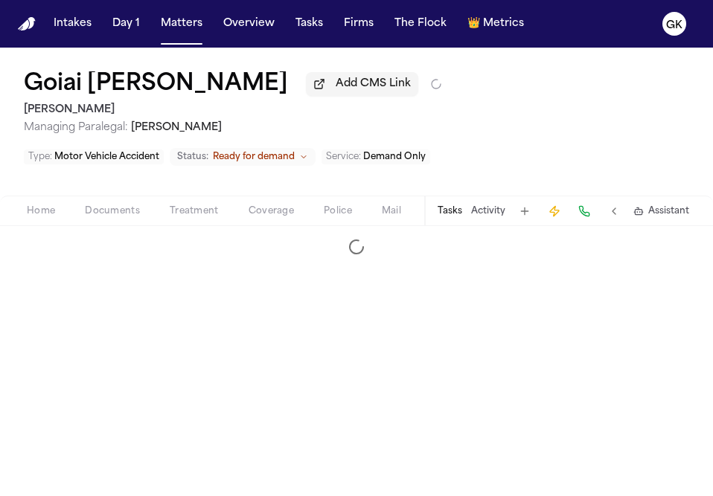
select select "**********"
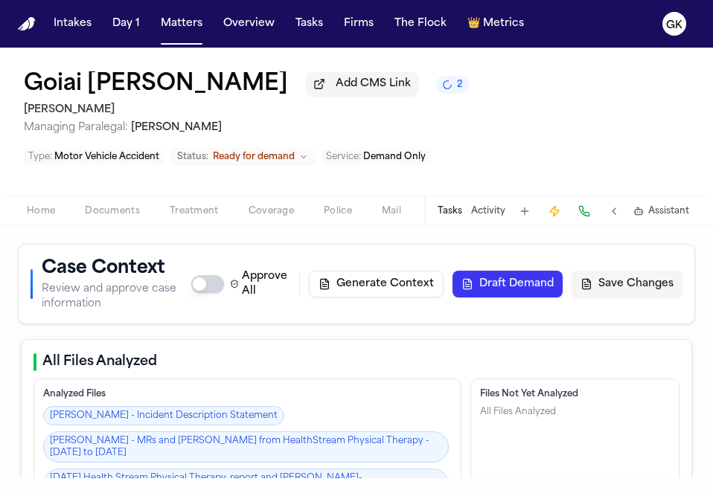
click at [24, 17] on img "Home" at bounding box center [27, 24] width 18 height 14
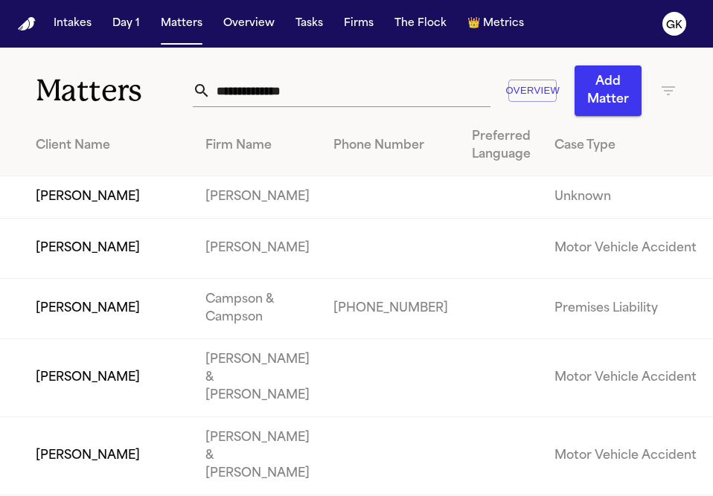
click at [354, 97] on input "text" at bounding box center [351, 90] width 281 height 33
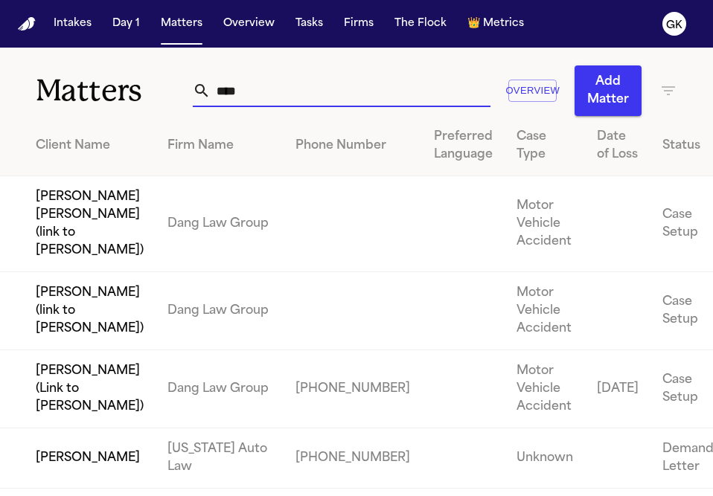
type input "*****"
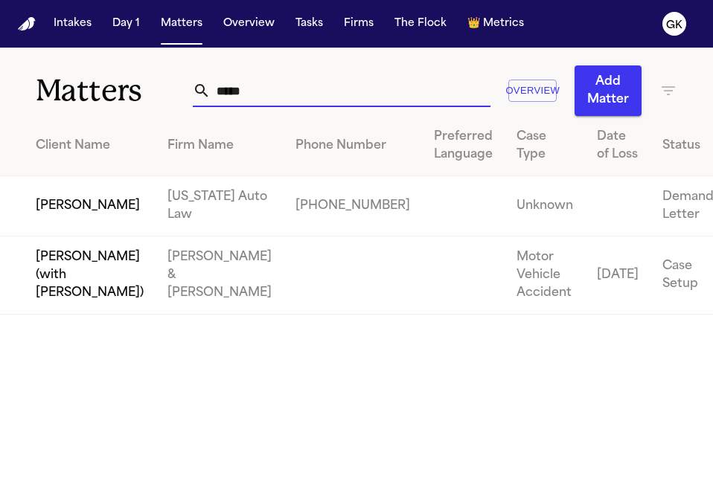
click at [131, 237] on td "[PERSON_NAME]" at bounding box center [78, 206] width 156 height 60
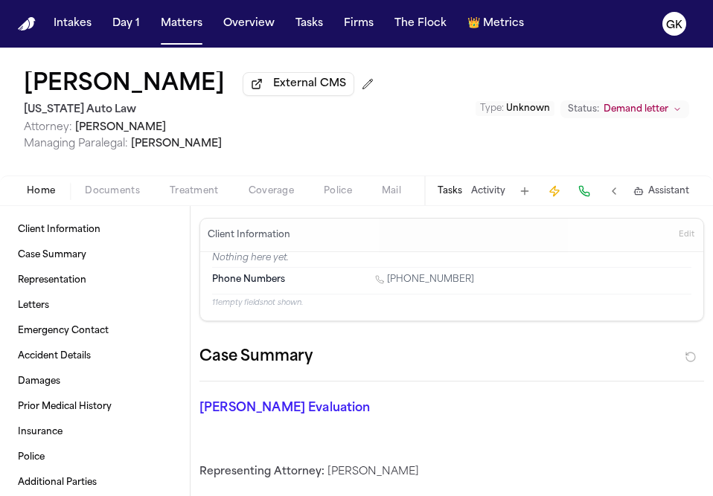
click at [102, 197] on span "Documents" at bounding box center [112, 191] width 55 height 12
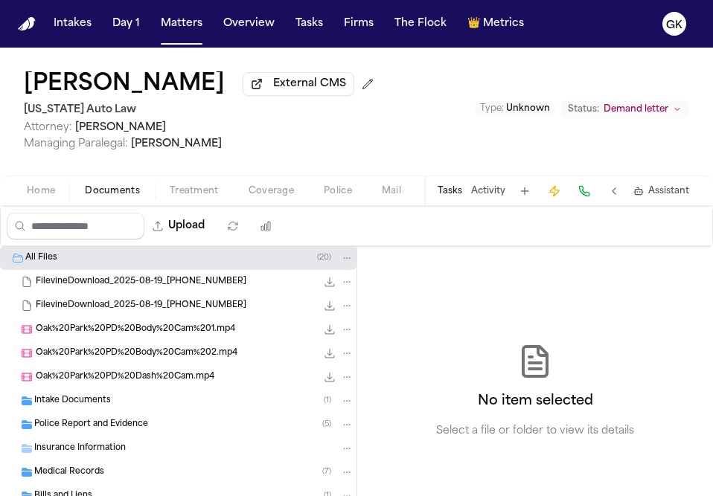
click at [122, 470] on div "Medical Records ( 7 )" at bounding box center [193, 472] width 319 height 13
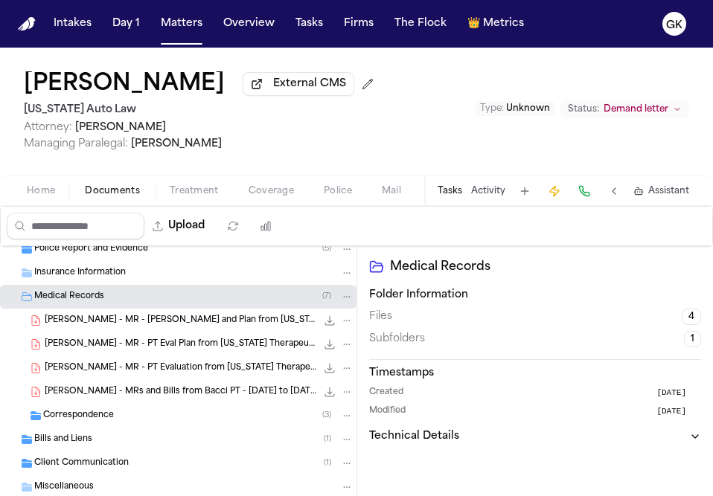
scroll to position [216, 0]
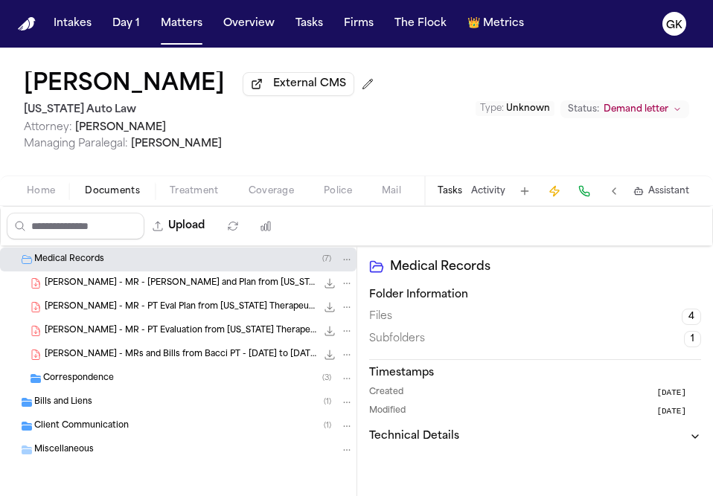
click at [223, 353] on span "A. Dobbs - MRs and Bills from Bacci PT - 8.9.24 to 11.16.24" at bounding box center [181, 355] width 272 height 13
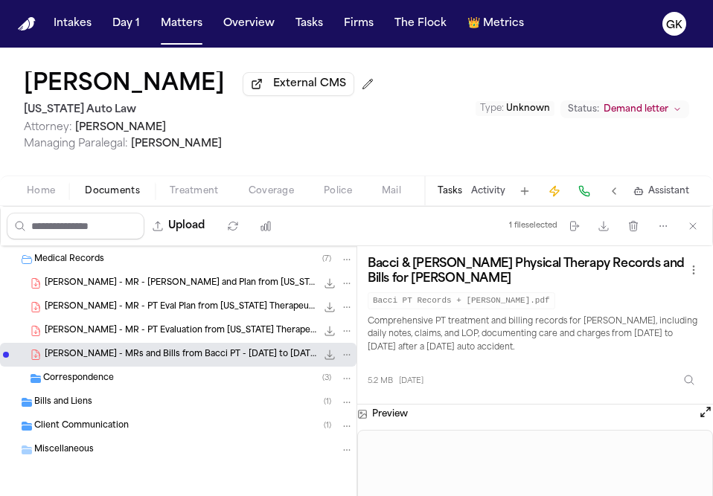
click at [153, 384] on div "Correspondence ( 3 )" at bounding box center [198, 378] width 310 height 13
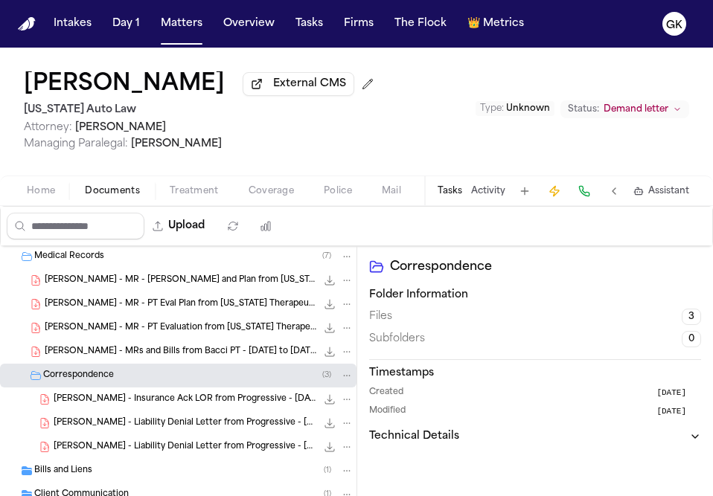
scroll to position [277, 0]
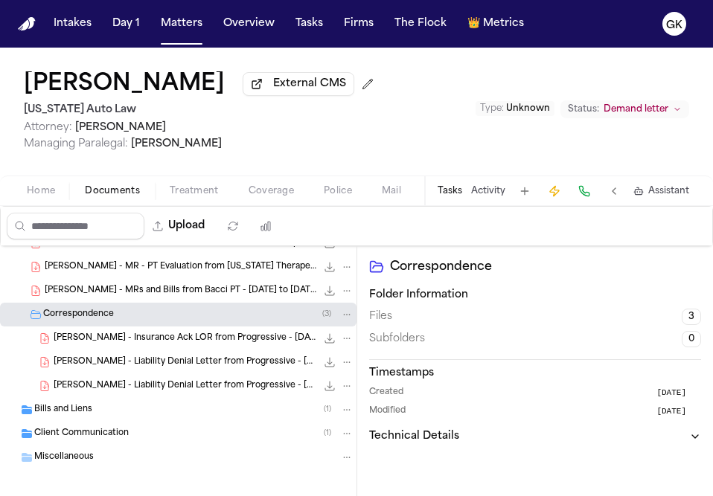
click at [106, 435] on span "Client Communication" at bounding box center [81, 434] width 95 height 13
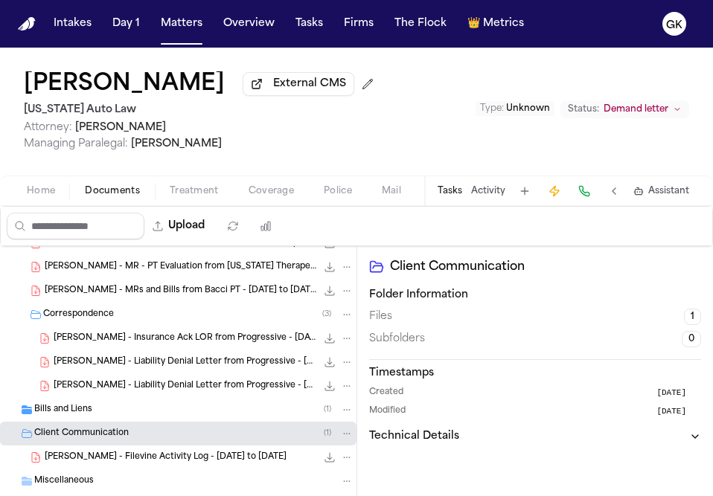
click at [109, 420] on div "Bills and Liens ( 1 )" at bounding box center [178, 410] width 357 height 24
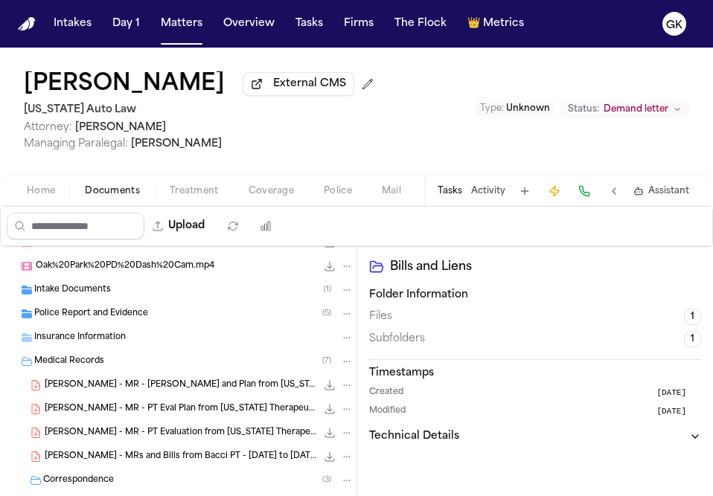
scroll to position [103, 0]
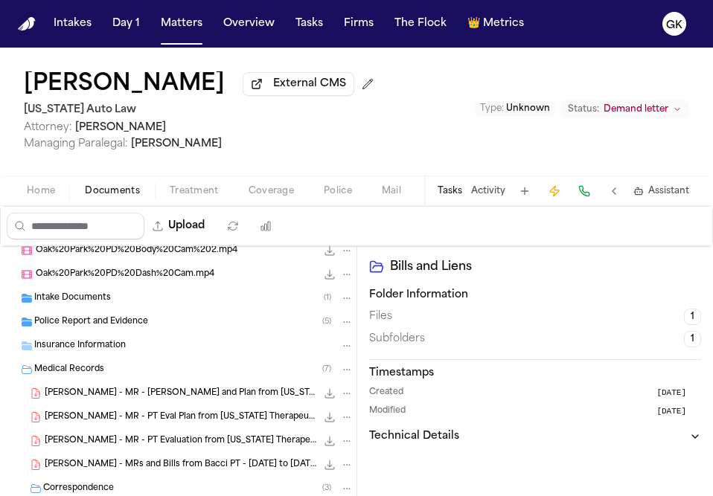
click at [110, 305] on div "Intake Documents ( 1 )" at bounding box center [193, 298] width 319 height 13
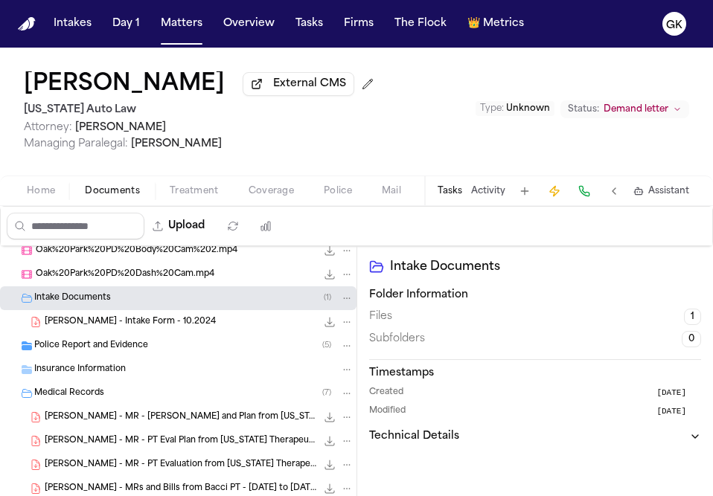
click at [121, 349] on span "Police Report and Evidence" at bounding box center [91, 346] width 114 height 13
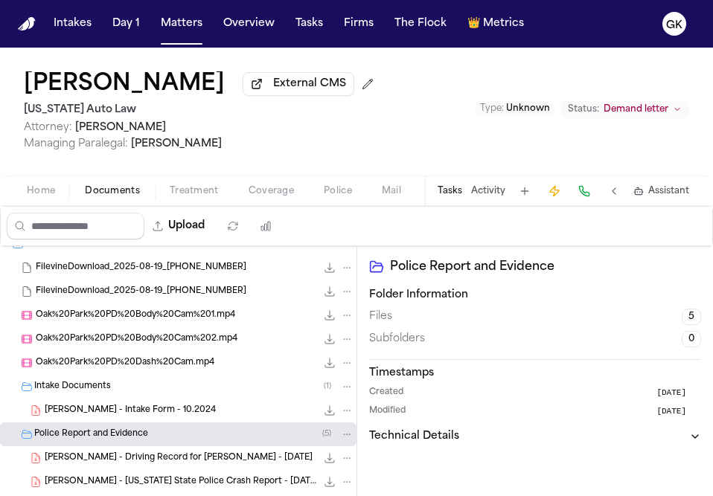
scroll to position [0, 0]
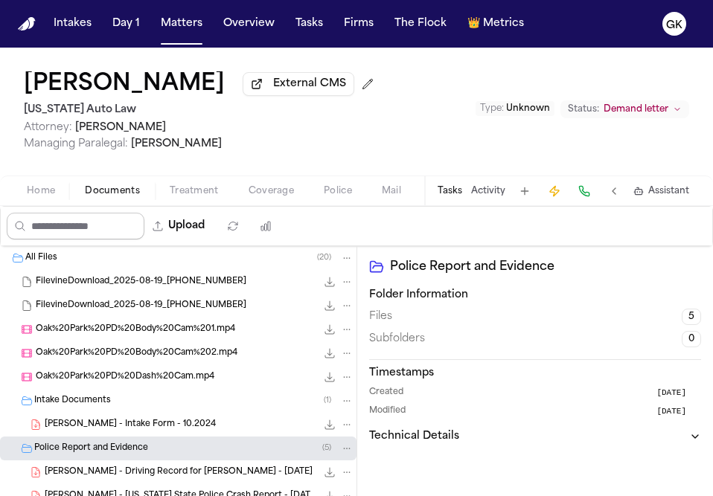
click at [81, 229] on input "Search files" at bounding box center [76, 226] width 138 height 27
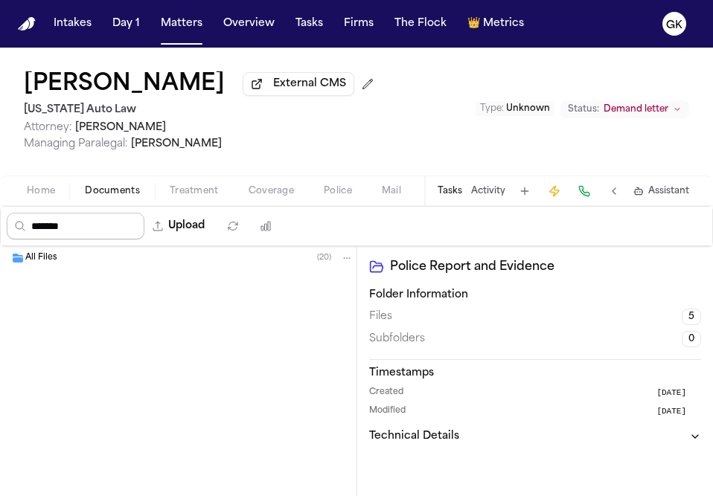
type input "*******"
click at [165, 33] on button "Matters" at bounding box center [182, 23] width 54 height 27
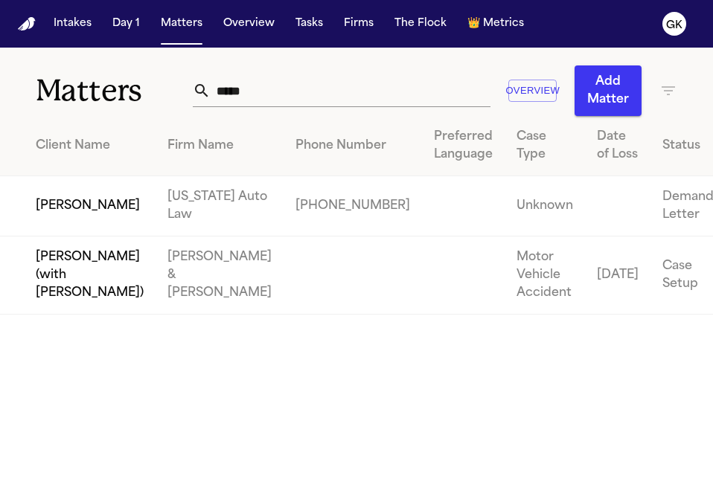
click at [265, 89] on input "*****" at bounding box center [351, 90] width 281 height 33
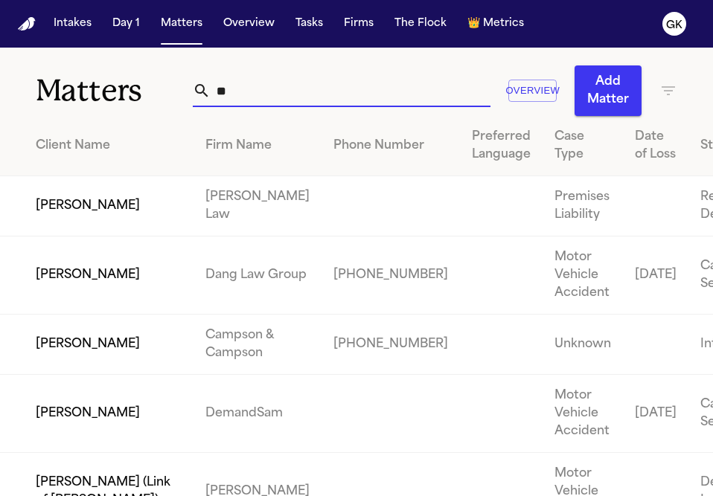
type input "*"
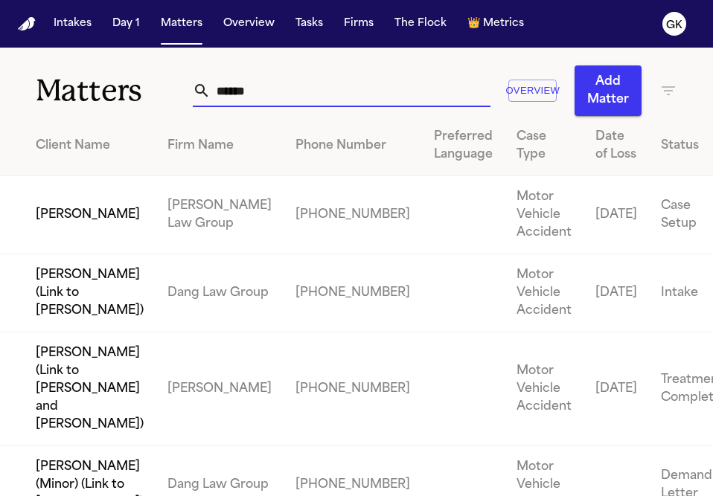
type input "******"
click at [633, 71] on button "Add Matter" at bounding box center [608, 91] width 67 height 51
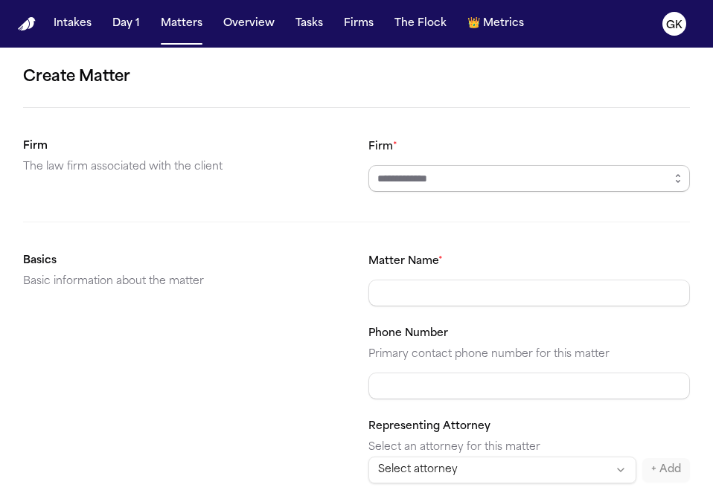
click at [421, 175] on input "Firm *" at bounding box center [529, 178] width 322 height 27
type input "*********"
click at [464, 298] on input "Matter Name *" at bounding box center [529, 293] width 322 height 27
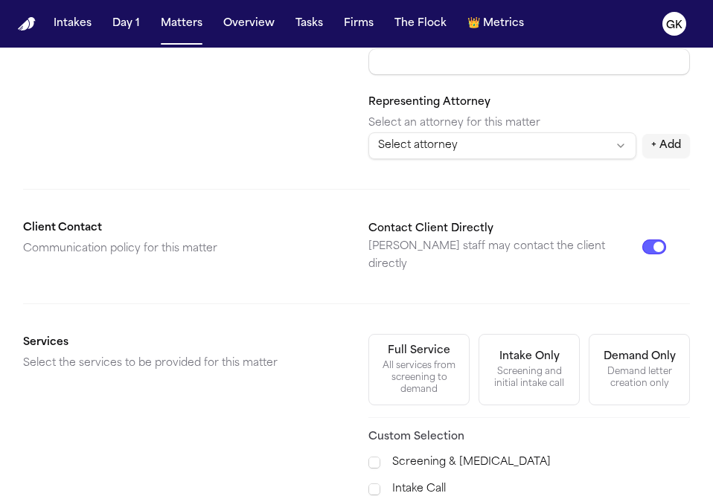
scroll to position [358, 0]
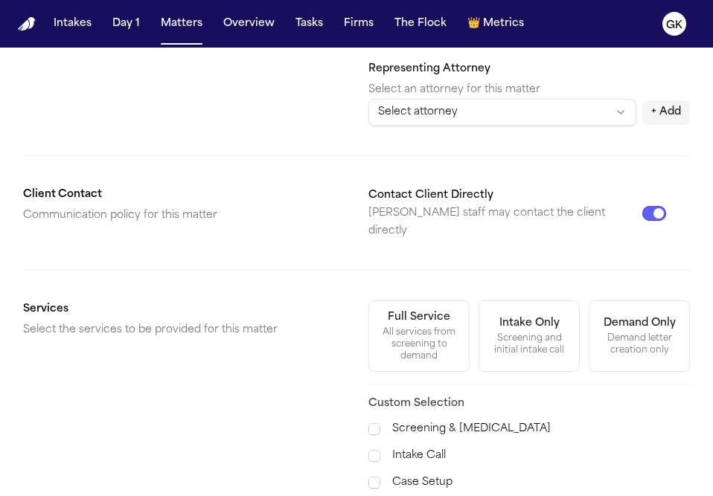
type input "**********"
click at [651, 316] on div "Demand Only" at bounding box center [640, 323] width 72 height 15
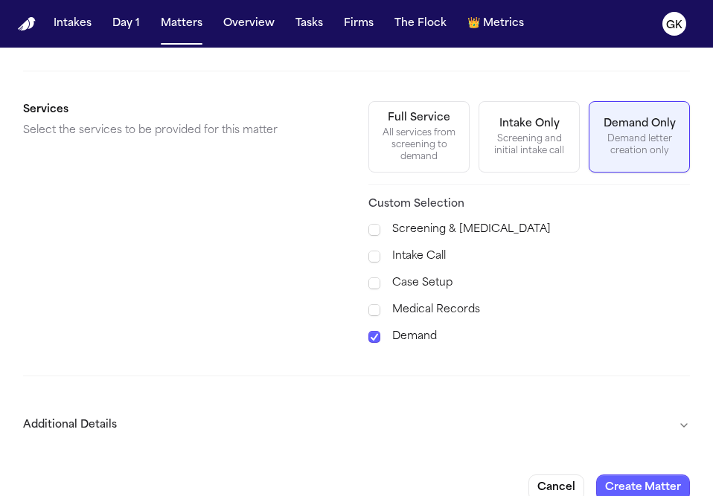
scroll to position [560, 0]
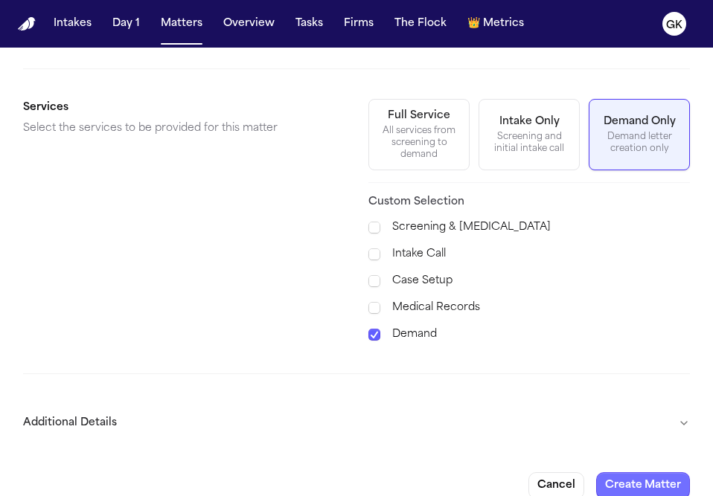
click at [639, 473] on button "Create Matter" at bounding box center [643, 486] width 94 height 27
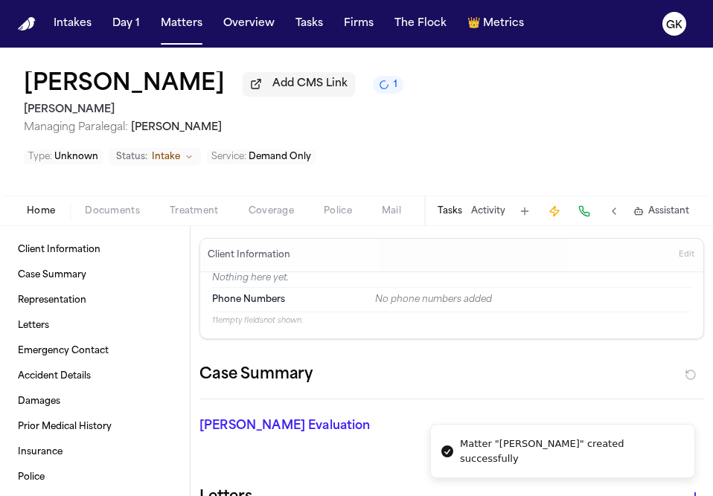
click at [128, 205] on span "Documents" at bounding box center [112, 211] width 55 height 12
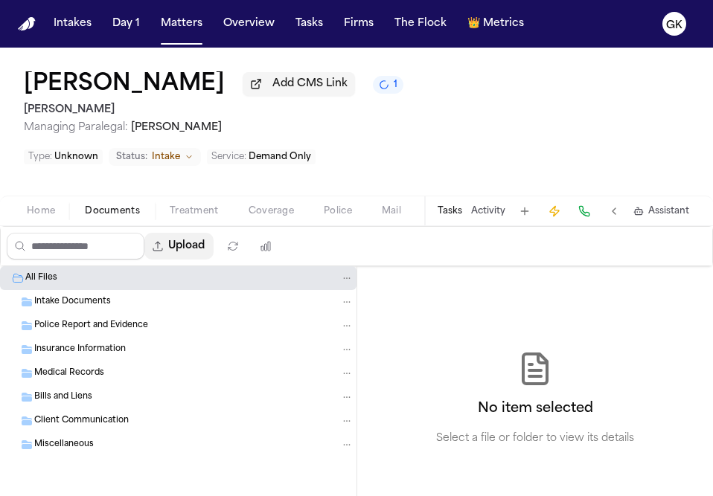
click at [180, 233] on button "Upload" at bounding box center [178, 246] width 69 height 27
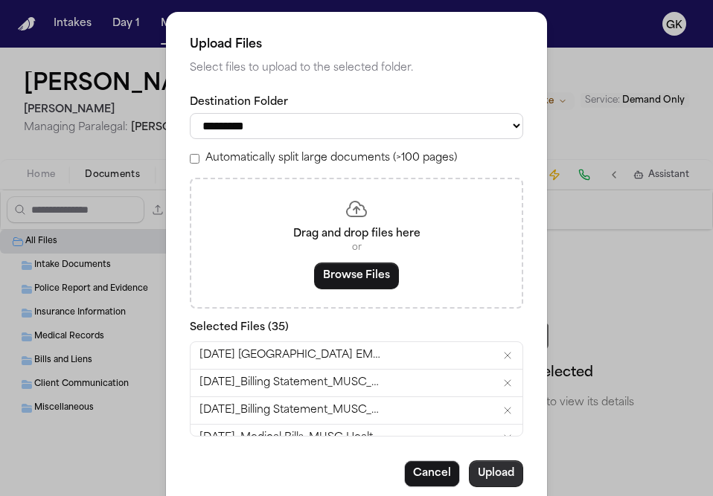
click at [494, 483] on button "Upload" at bounding box center [496, 474] width 54 height 27
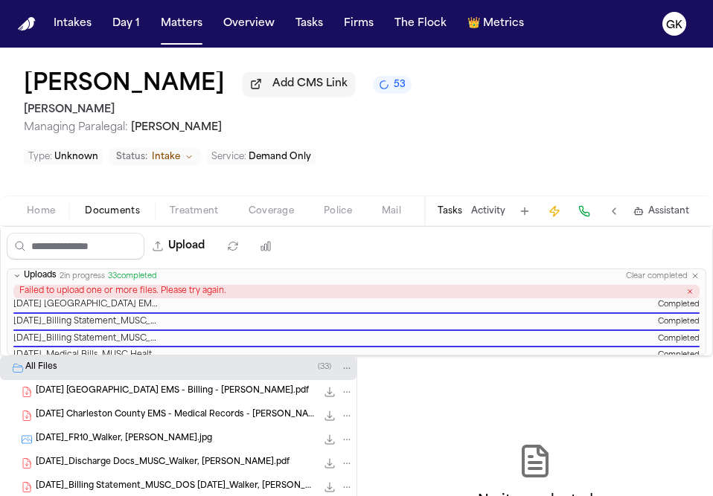
click at [612, 285] on div "Failed to upload one or more files. Please try again." at bounding box center [356, 292] width 686 height 14
click at [157, 272] on span "33 completed" at bounding box center [132, 277] width 49 height 10
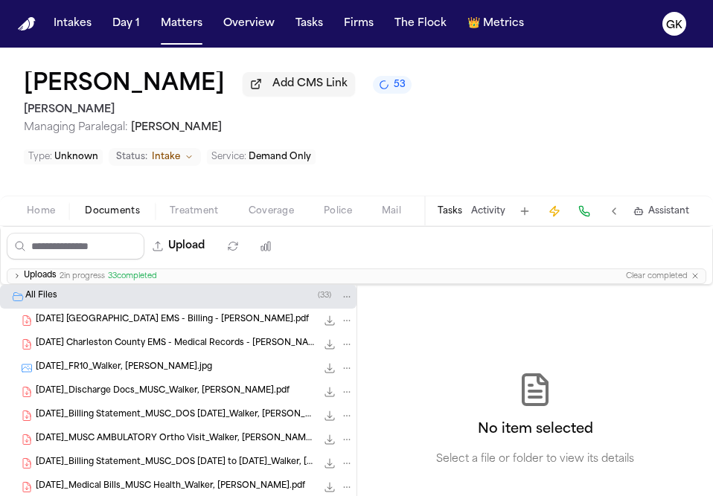
click at [157, 272] on span "33 completed" at bounding box center [132, 277] width 49 height 10
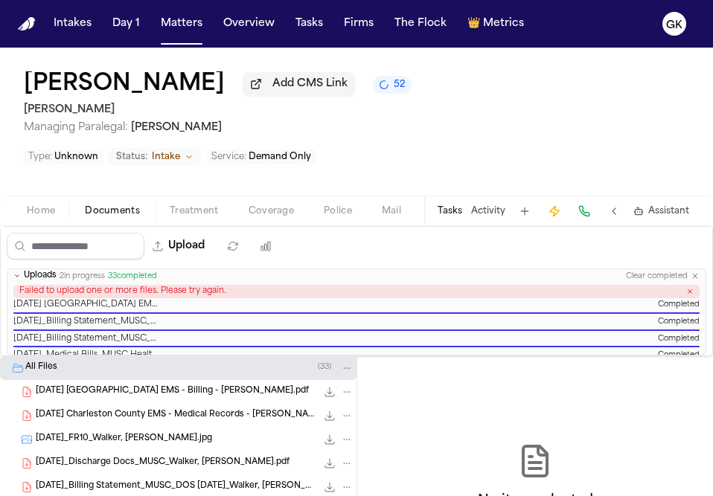
click at [373, 87] on button "52" at bounding box center [392, 85] width 39 height 18
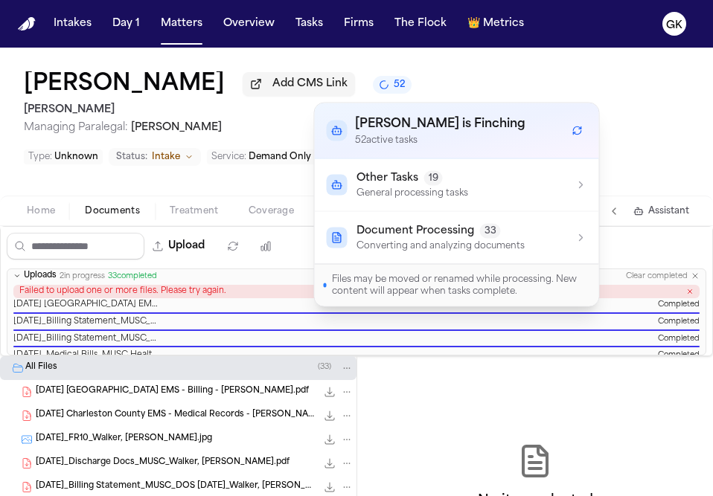
click at [467, 234] on span "Document Processing" at bounding box center [416, 231] width 118 height 15
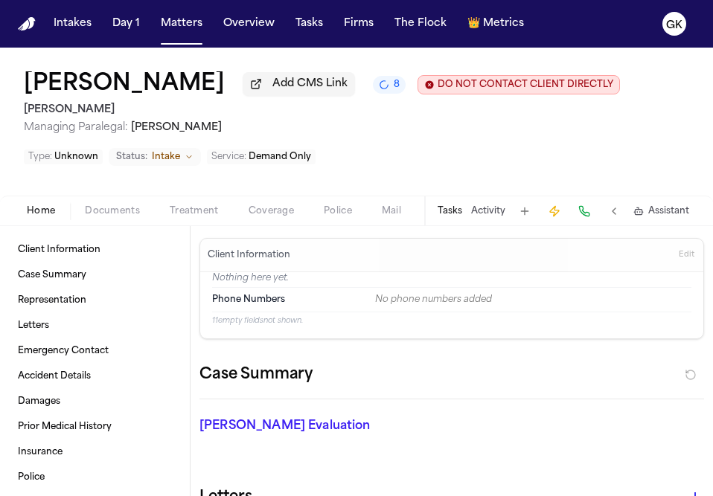
click at [373, 94] on button "8" at bounding box center [389, 85] width 33 height 18
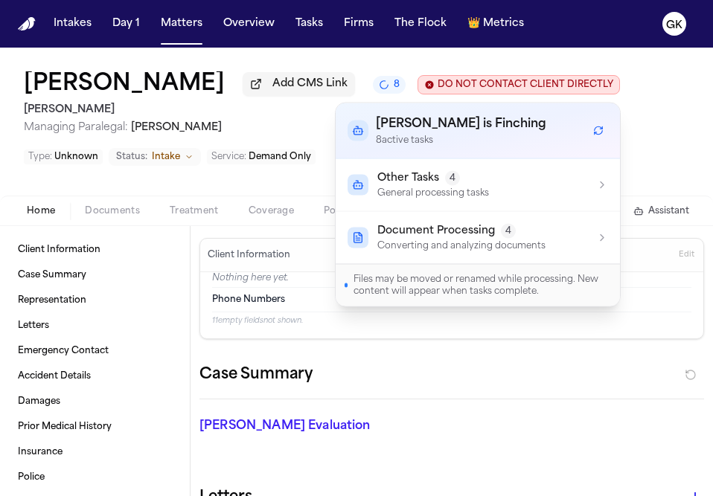
click at [427, 213] on button "Document Processing 4 Converting and analyzing documents" at bounding box center [478, 238] width 284 height 52
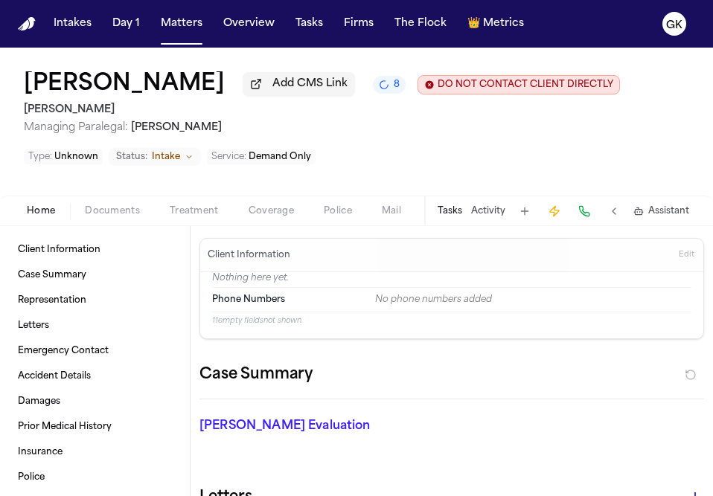
click at [654, 179] on div "Mahad Hassan Add CMS Link 8 DO NOT CONTACT CLIENT DIRECTLY DO NOT CONTACT Yanni…" at bounding box center [356, 122] width 713 height 148
click at [50, 210] on span "Documents" at bounding box center [69, 211] width 55 height 12
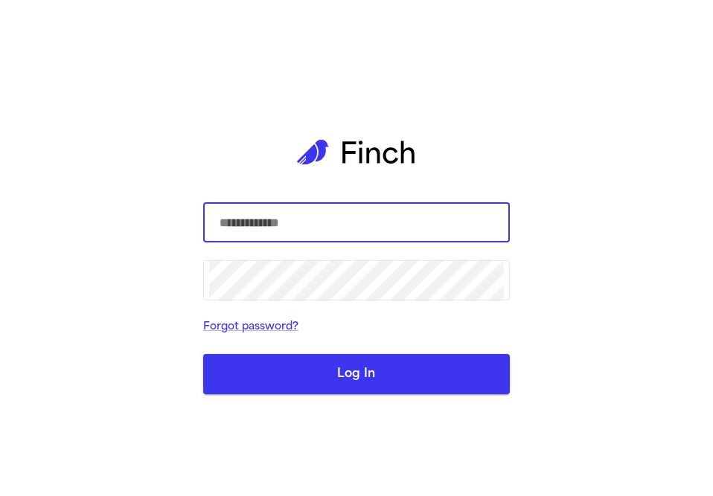
type input "**********"
click at [388, 384] on button "Log In" at bounding box center [356, 374] width 307 height 40
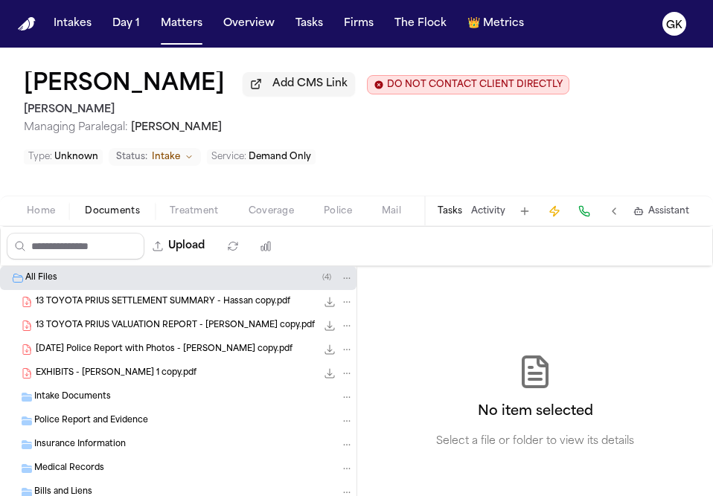
click at [113, 214] on span "Documents" at bounding box center [112, 211] width 55 height 12
click at [159, 153] on span "Intake" at bounding box center [166, 157] width 28 height 12
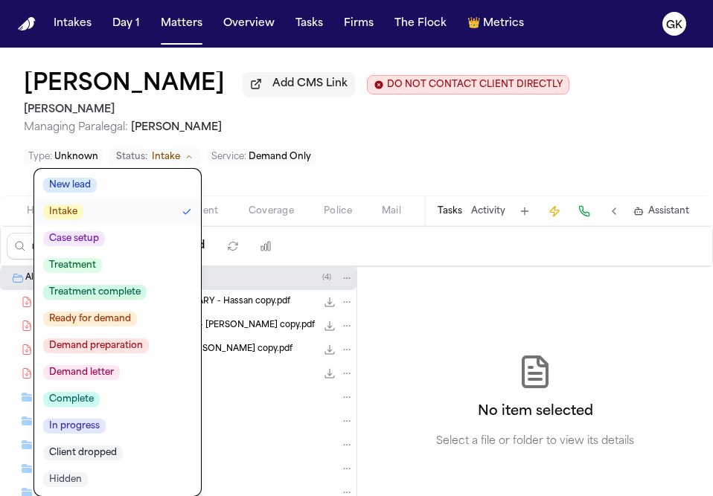
click at [117, 353] on span "Demand preparation" at bounding box center [96, 346] width 106 height 15
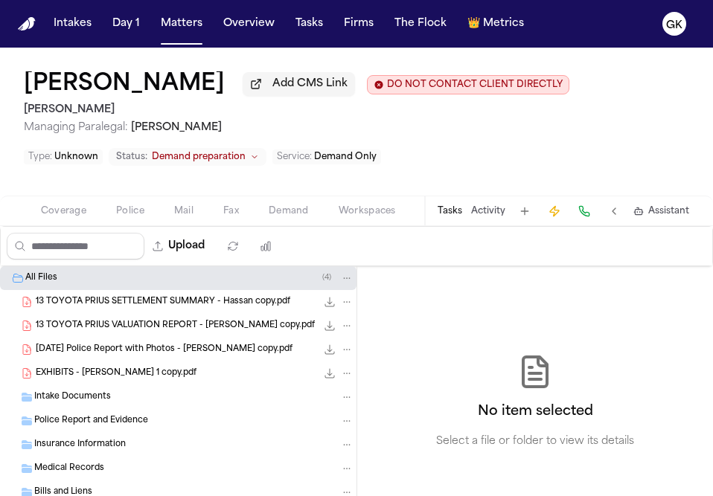
scroll to position [0, 209]
click at [278, 217] on span "Demand" at bounding box center [287, 211] width 40 height 12
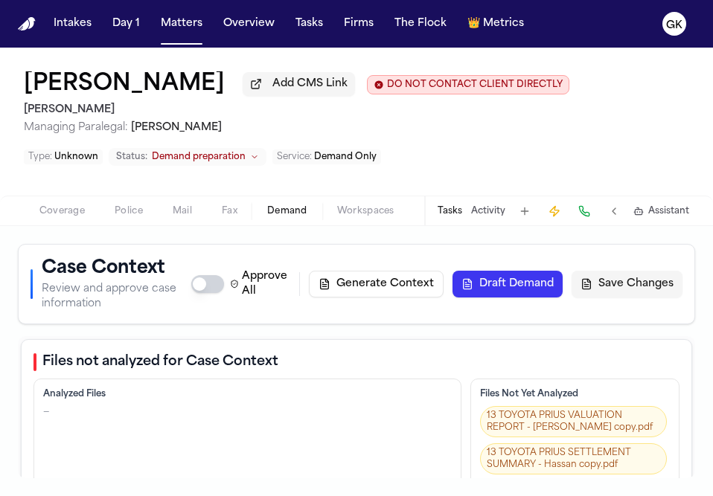
click at [365, 292] on button "Generate Context" at bounding box center [376, 284] width 135 height 27
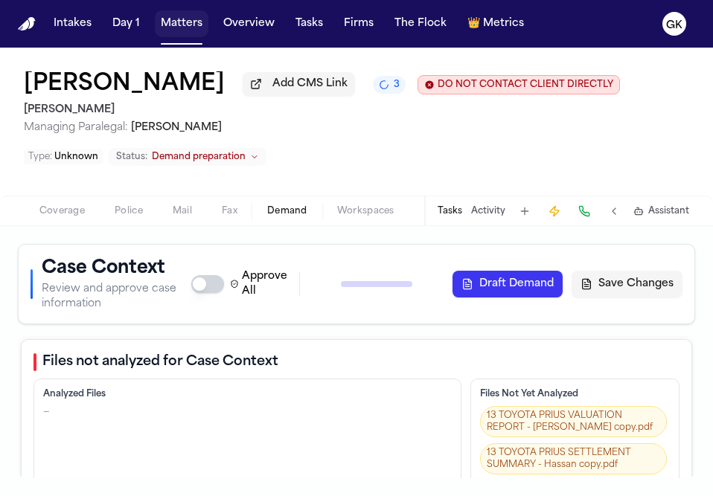
click at [176, 19] on button "Matters" at bounding box center [182, 23] width 54 height 27
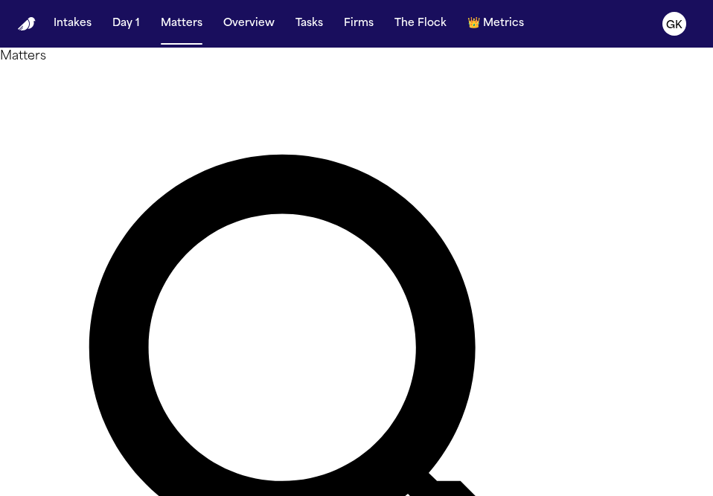
type input "*****"
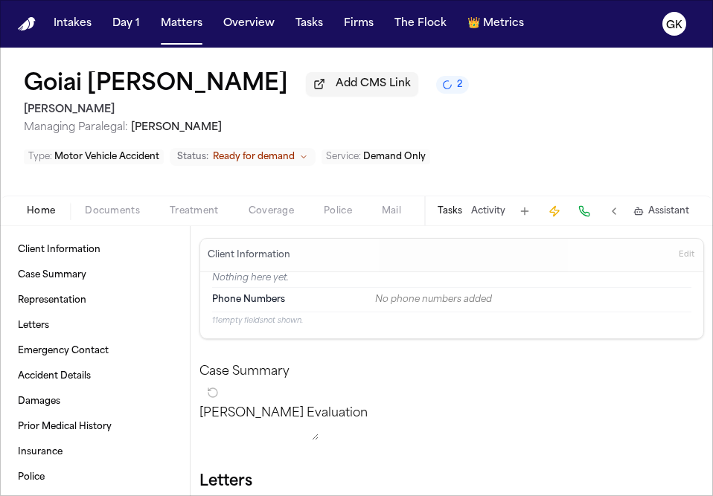
click at [436, 89] on button "2" at bounding box center [452, 85] width 33 height 18
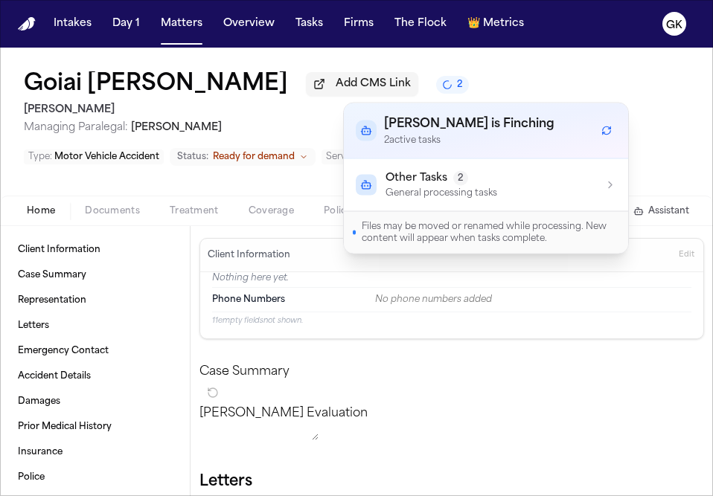
click at [424, 173] on span "Other Tasks" at bounding box center [417, 178] width 62 height 15
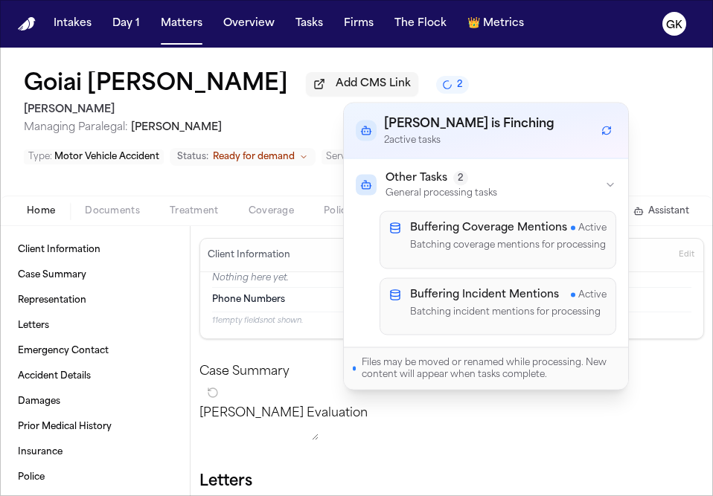
click at [424, 173] on span "Other Tasks" at bounding box center [417, 178] width 62 height 15
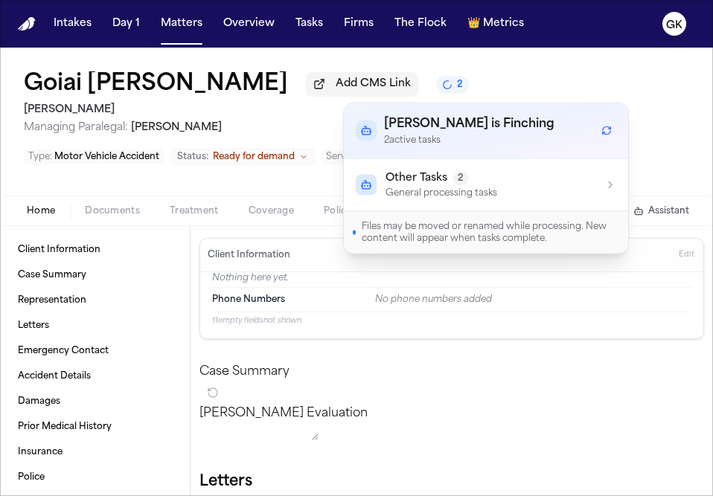
click at [456, 61] on div "Goiai Carpinelli Add CMS Link 2 Yanni Law Managing Paralegal: Michelle Landazab…" at bounding box center [356, 122] width 713 height 148
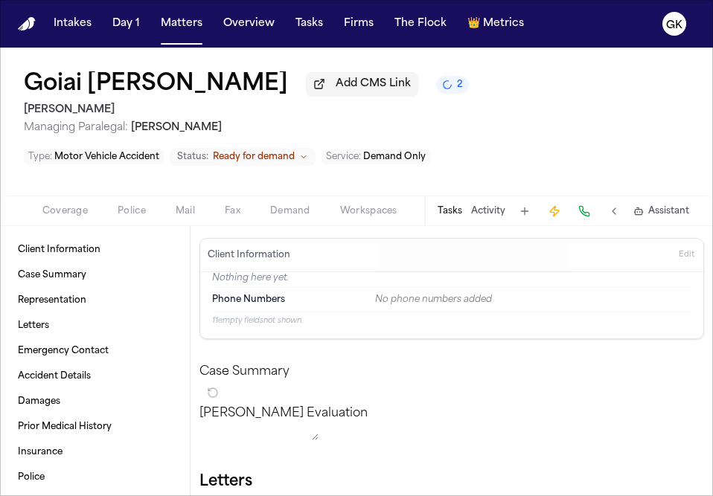
scroll to position [0, 208]
click at [301, 217] on span "Demand" at bounding box center [289, 211] width 40 height 12
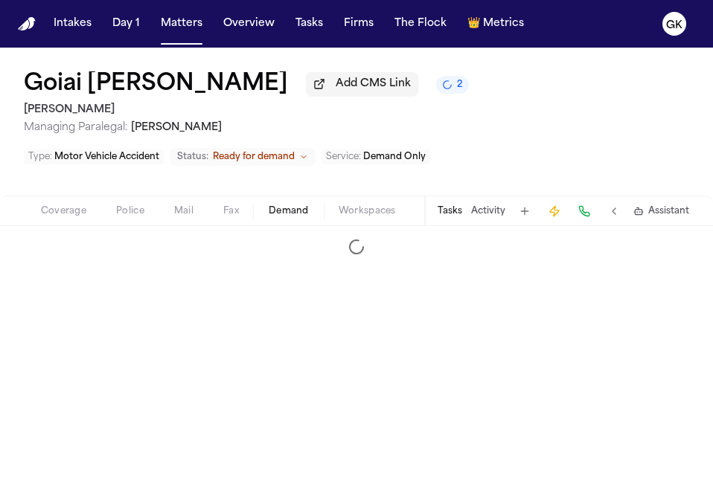
select select "**********"
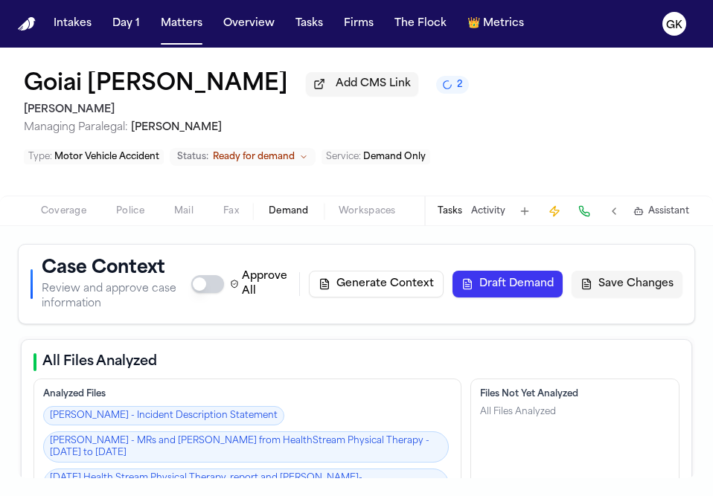
click at [271, 170] on div "Type : Motor Vehicle Accident Status: Ready for demand Service : Demand Only" at bounding box center [227, 159] width 406 height 25
click at [272, 156] on span "Ready for demand" at bounding box center [254, 157] width 82 height 12
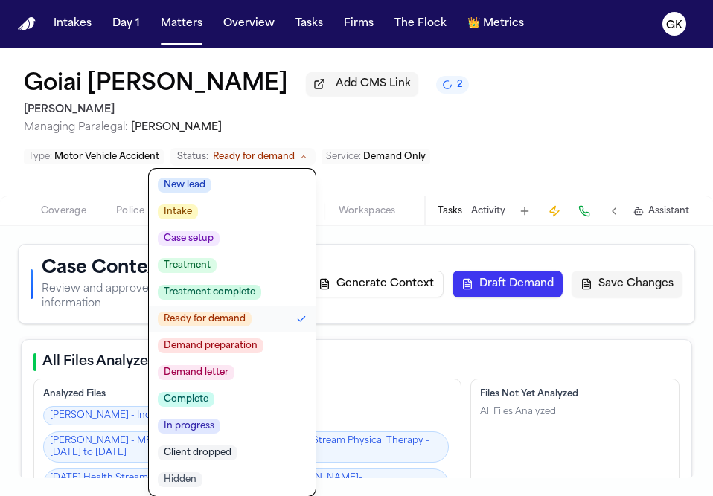
click at [230, 354] on span "Demand preparation" at bounding box center [211, 346] width 106 height 15
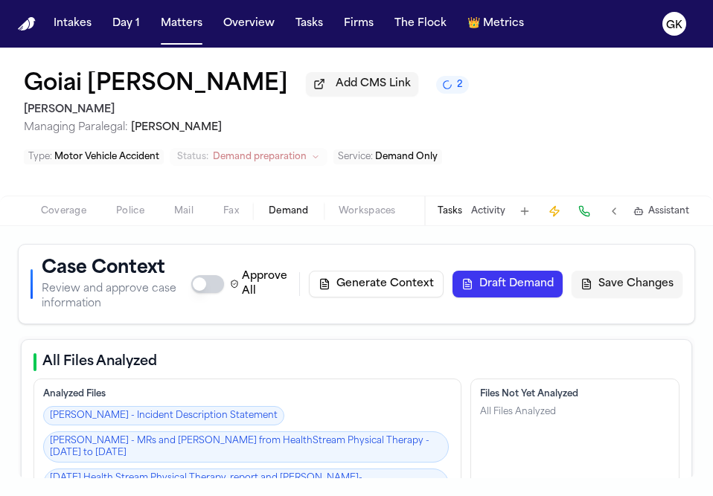
click at [445, 124] on div "Goiai Carpinelli Add CMS Link 2 Yanni Law Managing Paralegal: Michelle Landazab…" at bounding box center [356, 122] width 713 height 148
click at [438, 85] on div "Goiai [PERSON_NAME] Add CMS Link 2 [PERSON_NAME] Managing Paralegal: [PERSON_NA…" at bounding box center [356, 122] width 713 height 148
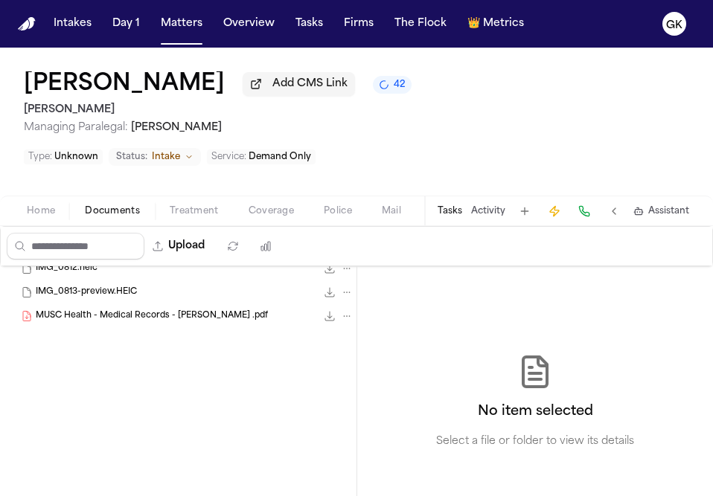
scroll to position [304, 0]
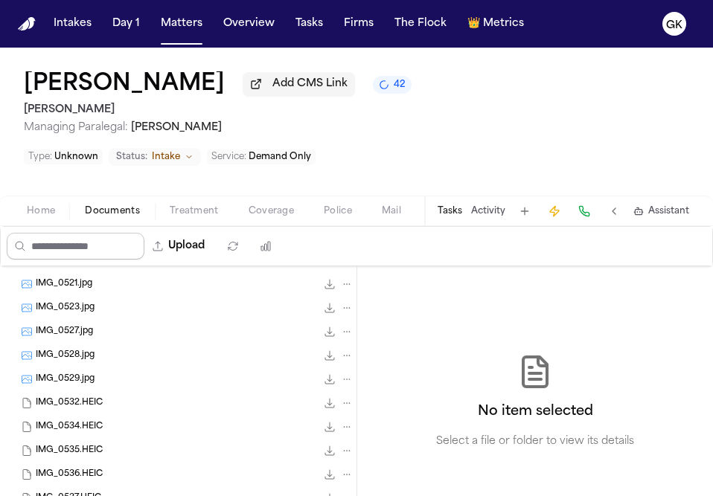
click at [66, 233] on input "Search files" at bounding box center [76, 246] width 138 height 27
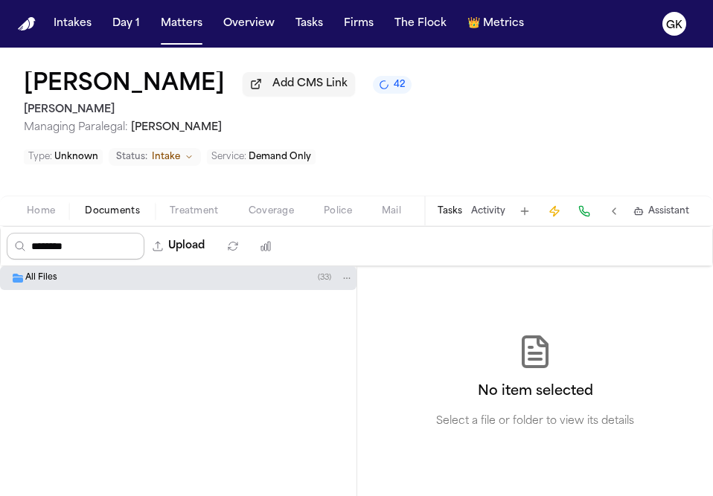
type input "********"
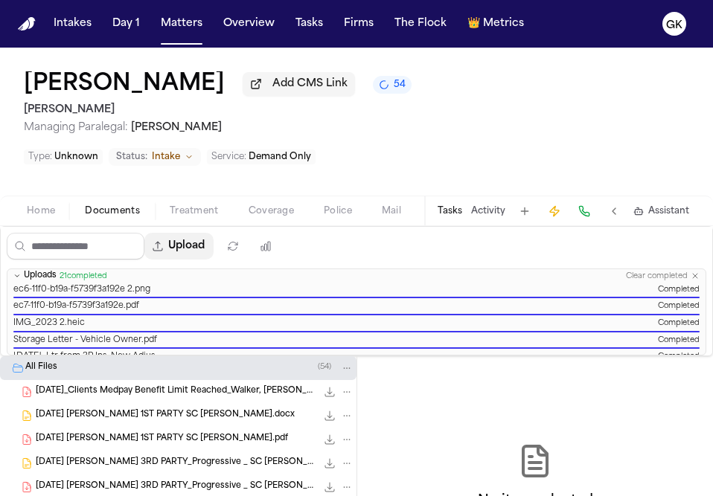
click at [204, 233] on button "Upload" at bounding box center [178, 246] width 69 height 27
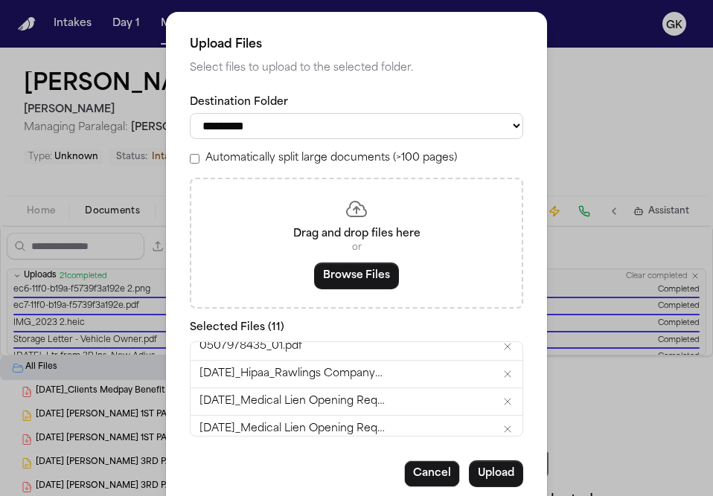
scroll to position [160, 0]
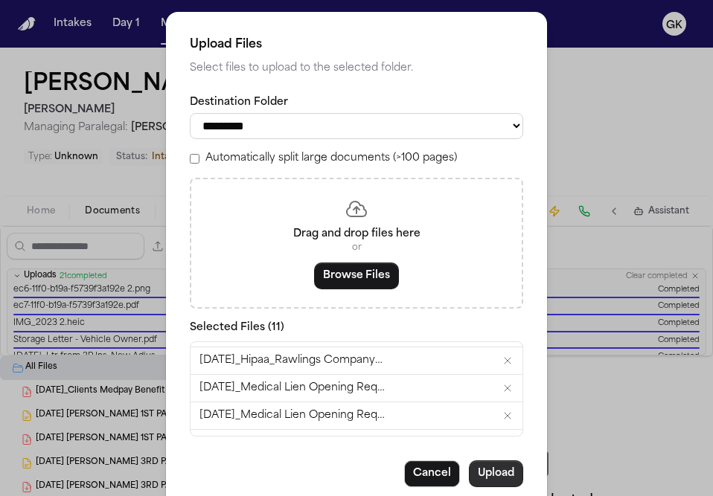
click at [509, 484] on button "Upload" at bounding box center [496, 474] width 54 height 27
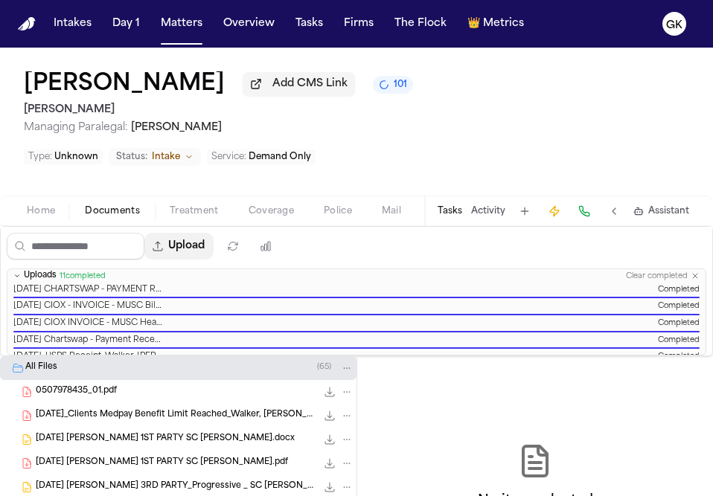
click at [182, 233] on button "Upload" at bounding box center [178, 246] width 69 height 27
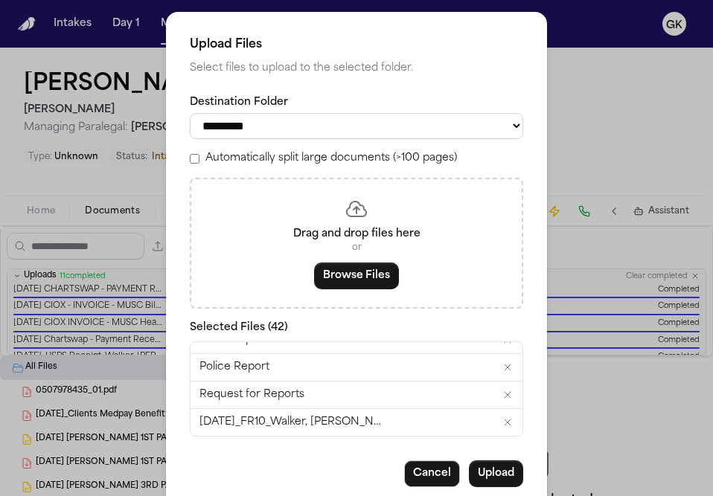
scroll to position [35, 0]
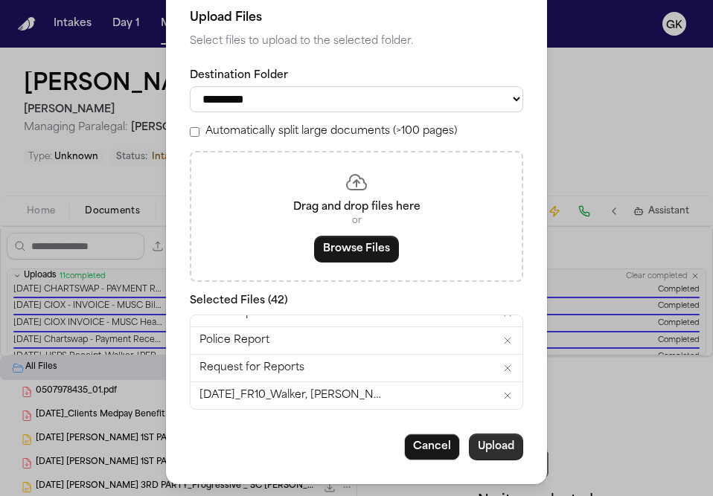
click at [506, 447] on button "Upload" at bounding box center [496, 447] width 54 height 27
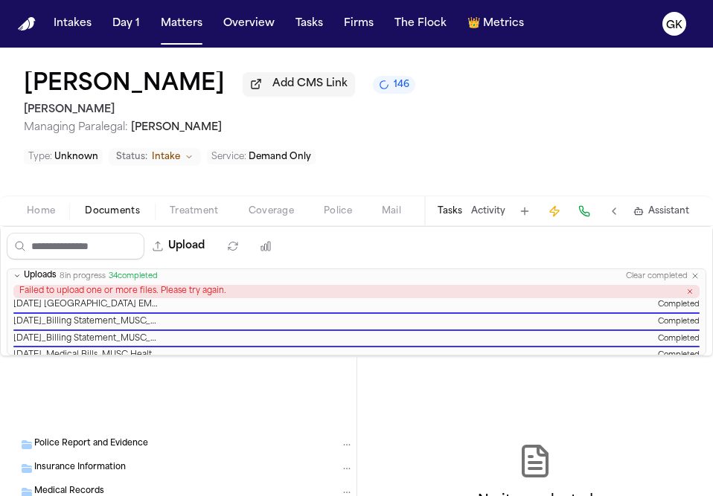
scroll to position [2629, 0]
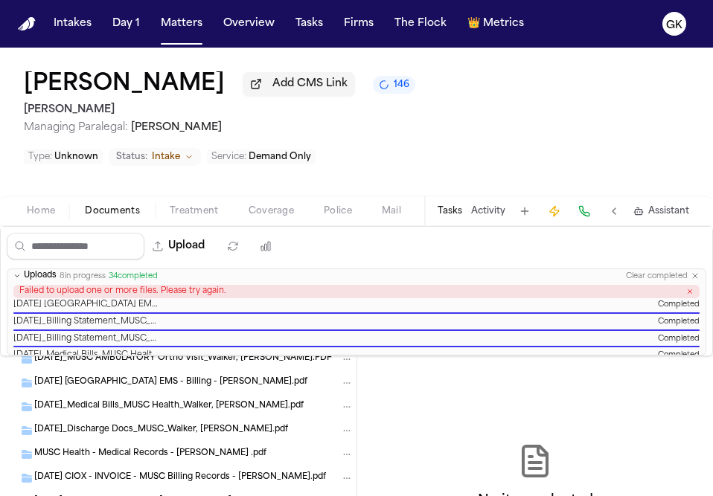
click at [604, 416] on div "No item selected Select a file or folder to view its details" at bounding box center [535, 492] width 356 height 270
click at [180, 151] on span "Intake" at bounding box center [166, 157] width 28 height 12
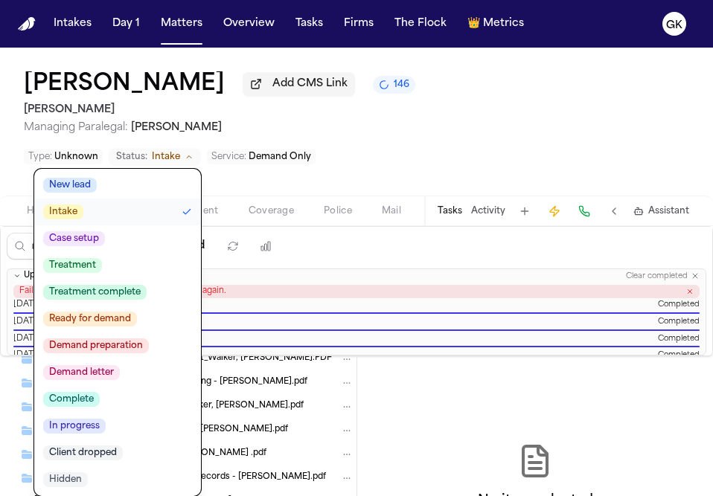
click at [149, 339] on span "Demand preparation" at bounding box center [96, 346] width 106 height 15
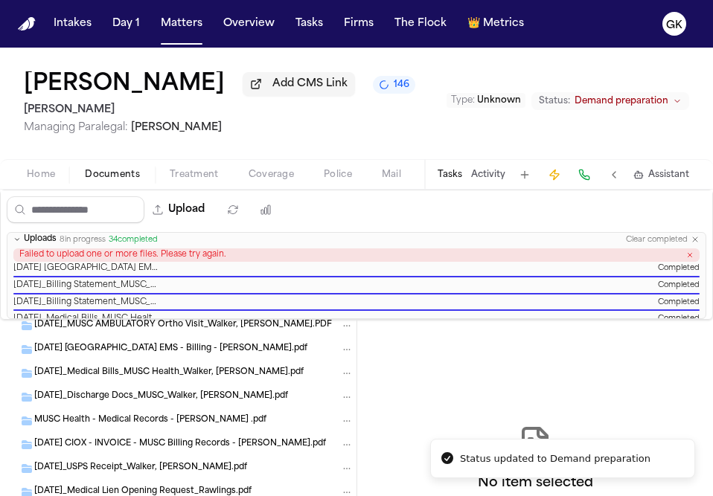
click at [488, 144] on div "[PERSON_NAME] Add CMS Link 146 [PERSON_NAME] Managing Paralegal: [PERSON_NAME] …" at bounding box center [356, 104] width 713 height 112
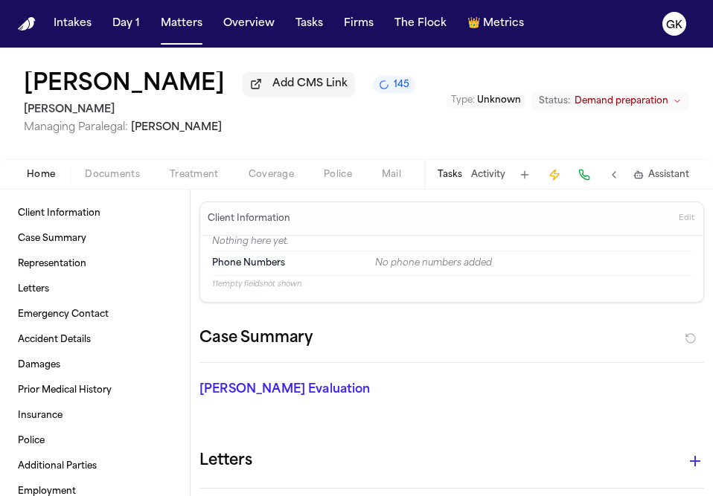
click at [45, 180] on span "Home" at bounding box center [41, 175] width 28 height 12
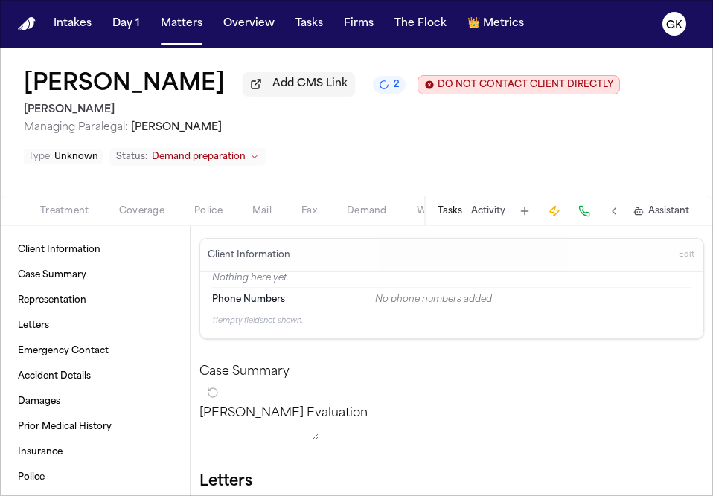
scroll to position [0, 262]
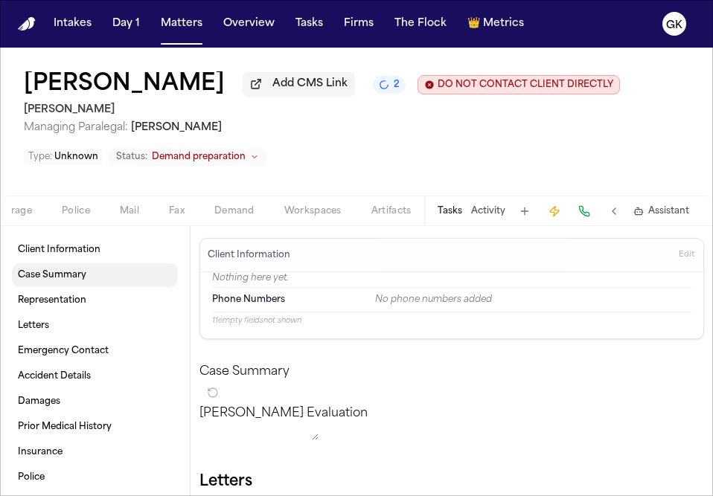
click at [66, 278] on span "Case Summary" at bounding box center [52, 275] width 68 height 12
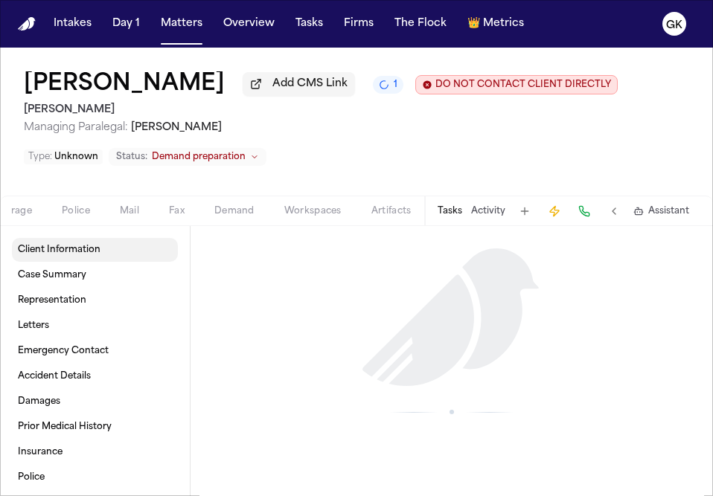
click at [36, 250] on span "Client Information" at bounding box center [59, 250] width 83 height 12
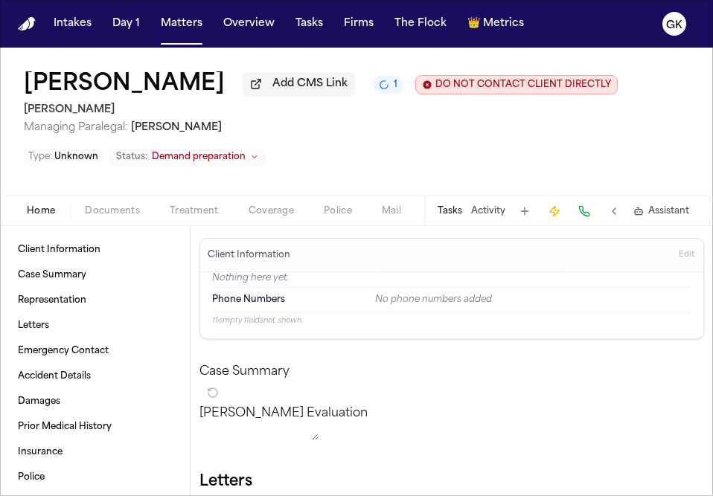
click at [34, 211] on span "Home" at bounding box center [41, 211] width 28 height 12
click at [526, 217] on button at bounding box center [524, 211] width 21 height 21
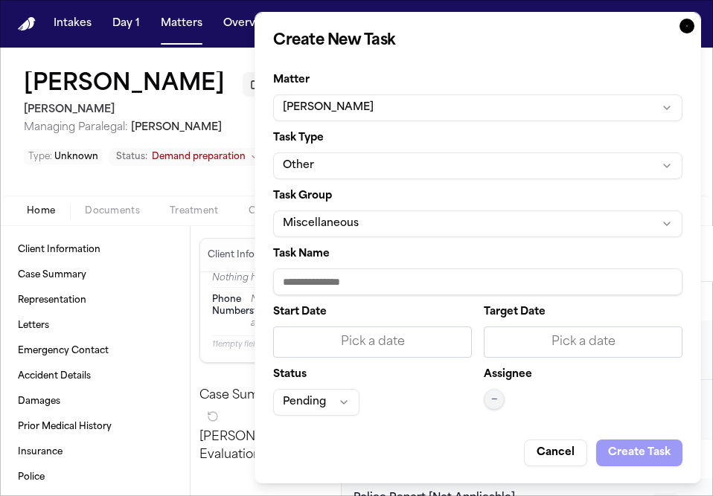
click at [543, 115] on button "[PERSON_NAME]" at bounding box center [477, 108] width 409 height 27
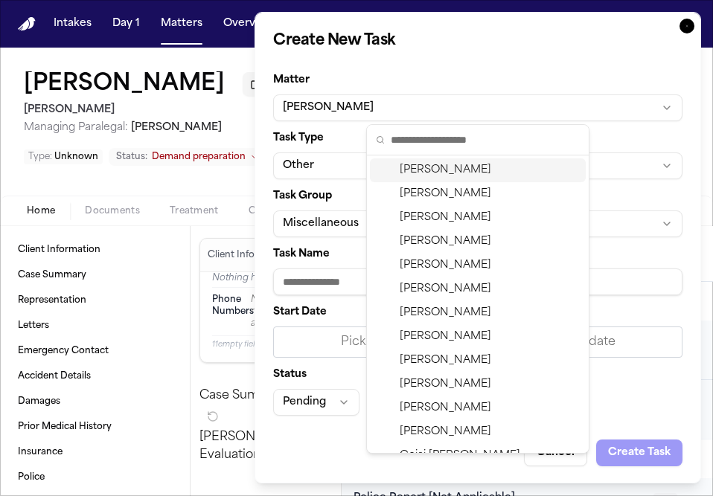
click at [683, 28] on body "Intakes Day 1 Matters Overview Tasks Firms The Flock 👑 Metrics GK [PERSON_NAME]…" at bounding box center [356, 248] width 713 height 496
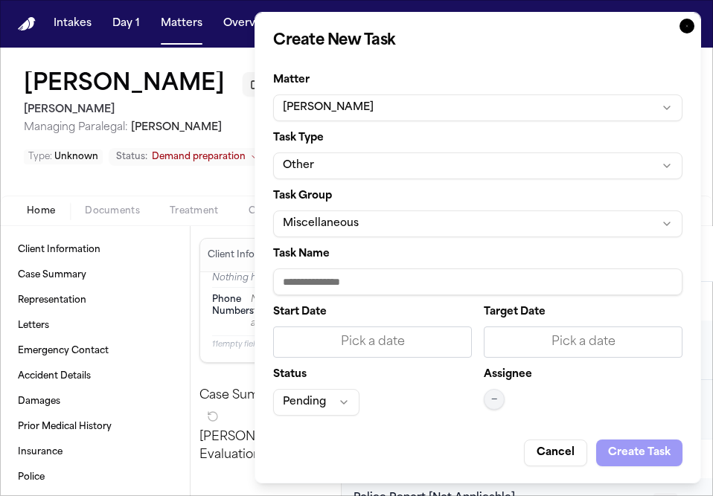
click at [683, 28] on icon "button" at bounding box center [687, 26] width 15 height 15
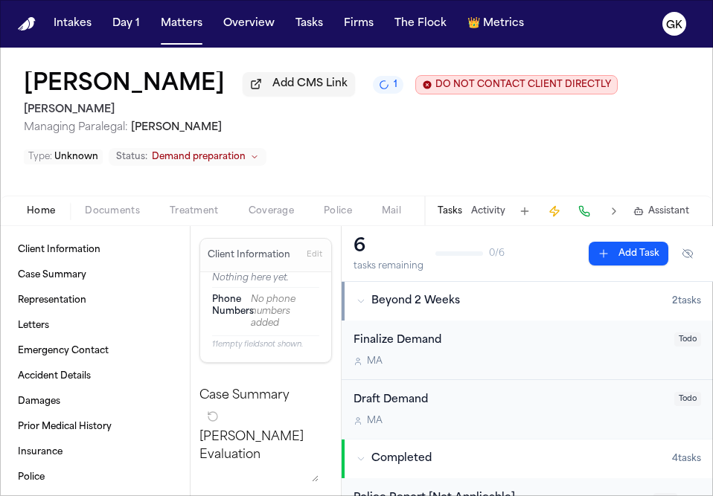
click at [115, 211] on span "Documents" at bounding box center [112, 211] width 55 height 12
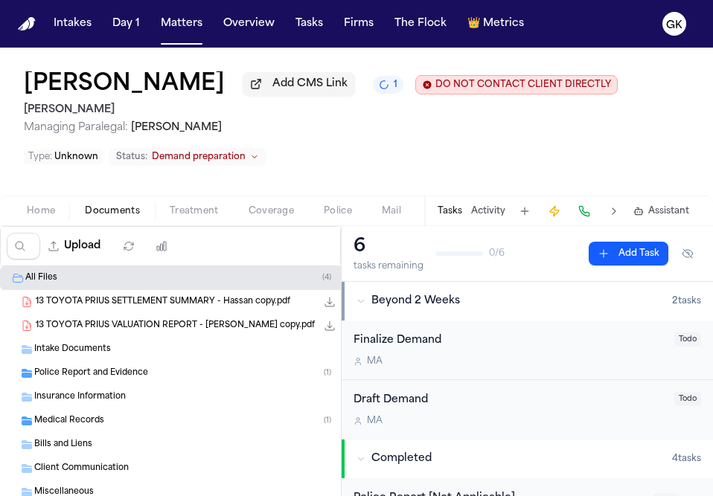
click at [152, 310] on div "13 TOYOTA PRIUS SETTLEMENT SUMMARY - Hassan copy.pdf 115.8 KB • PDF" at bounding box center [195, 302] width 318 height 15
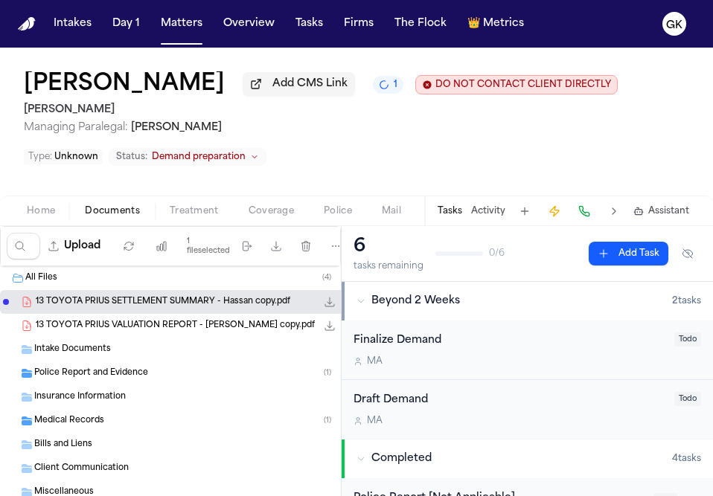
click at [211, 333] on span "13 TOYOTA PRIUS VALUATION REPORT - [PERSON_NAME] copy.pdf" at bounding box center [175, 326] width 279 height 13
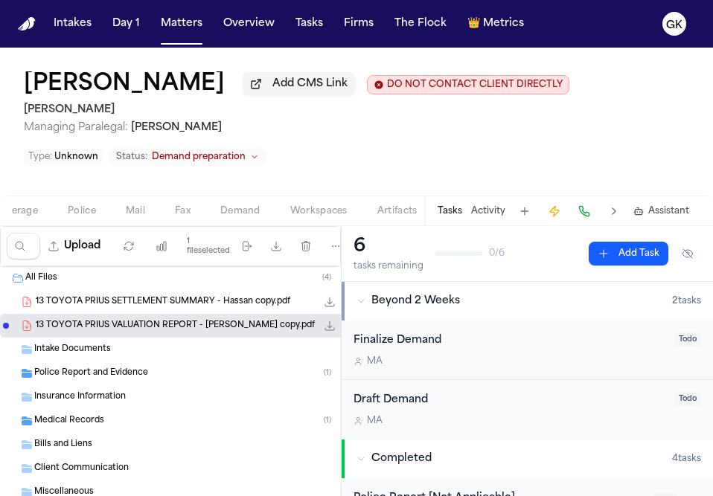
scroll to position [0, 258]
click at [237, 213] on span "Demand" at bounding box center [238, 211] width 40 height 12
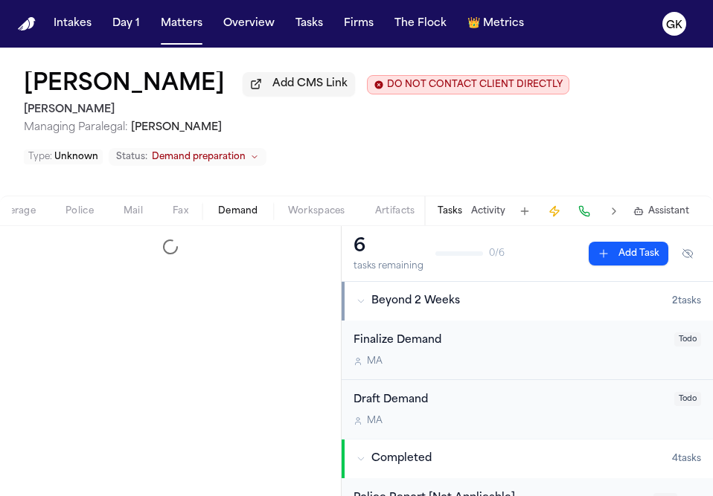
select select "**********"
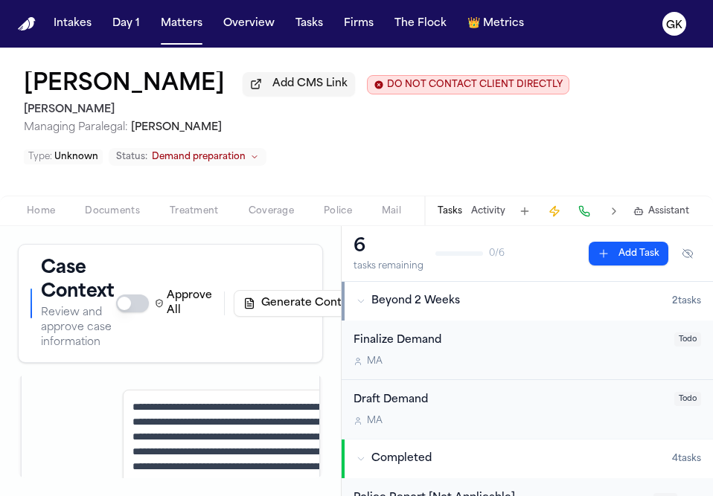
click at [73, 159] on span "Unknown" at bounding box center [76, 157] width 44 height 9
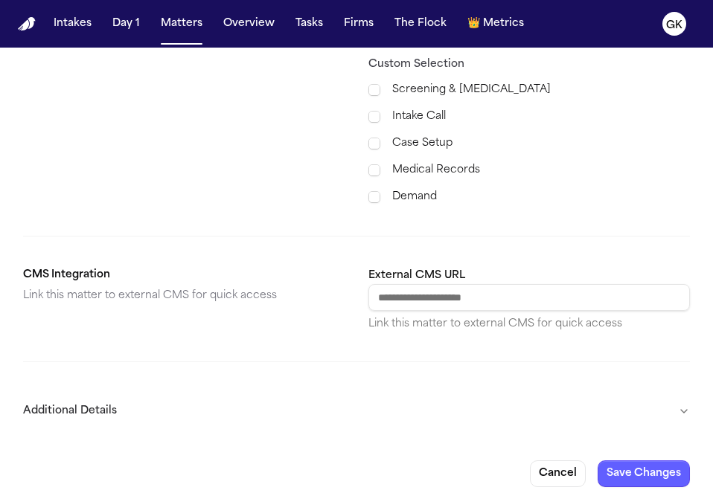
scroll to position [633, 0]
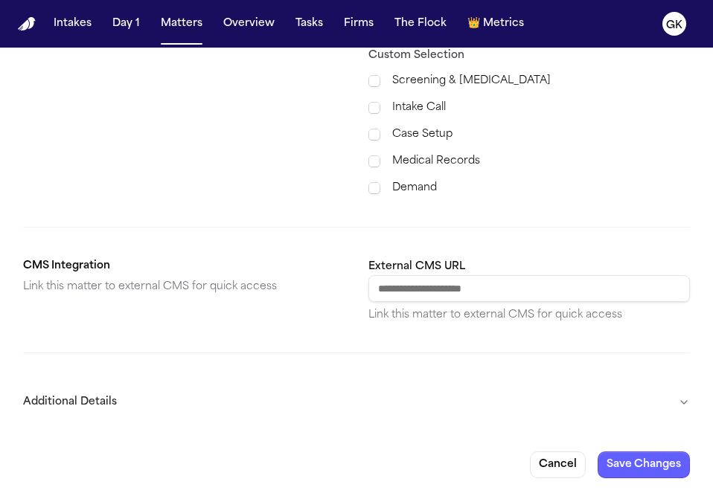
click at [423, 392] on button "Additional Details" at bounding box center [356, 402] width 667 height 39
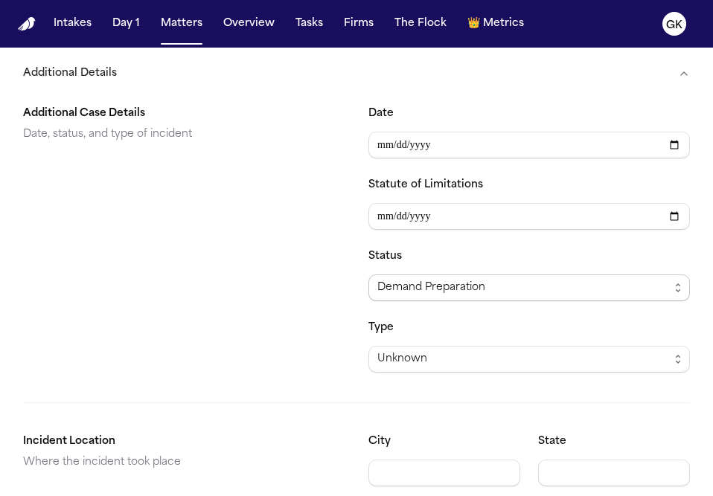
scroll to position [976, 0]
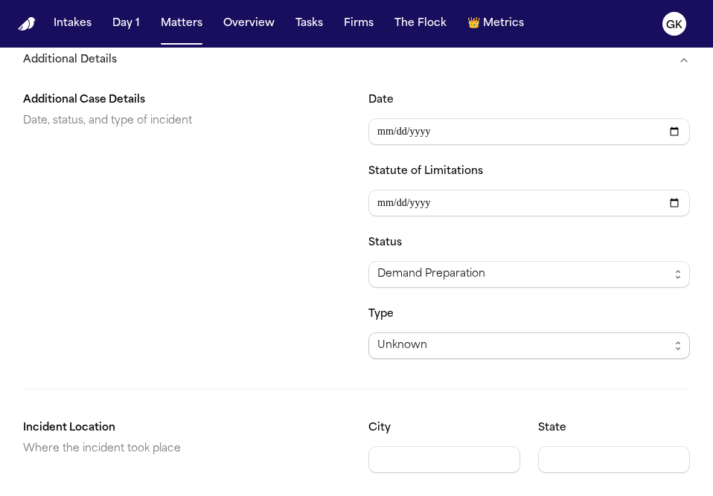
click at [427, 358] on span "Unknown" at bounding box center [529, 346] width 322 height 27
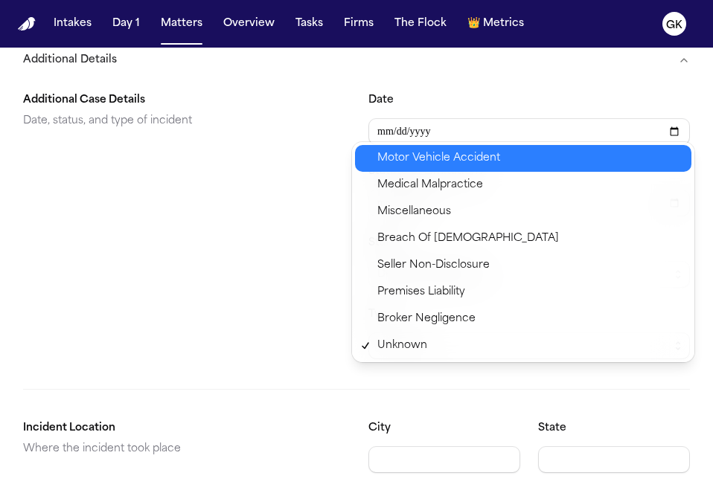
click at [513, 153] on span "Motor Vehicle Accident" at bounding box center [529, 159] width 305 height 18
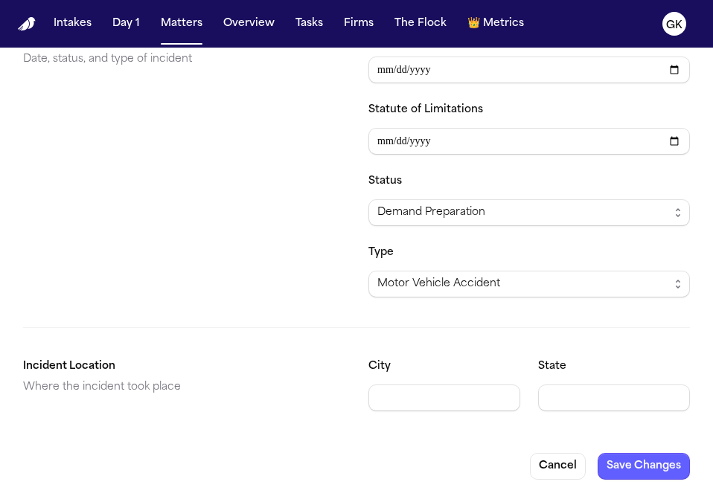
scroll to position [1039, 0]
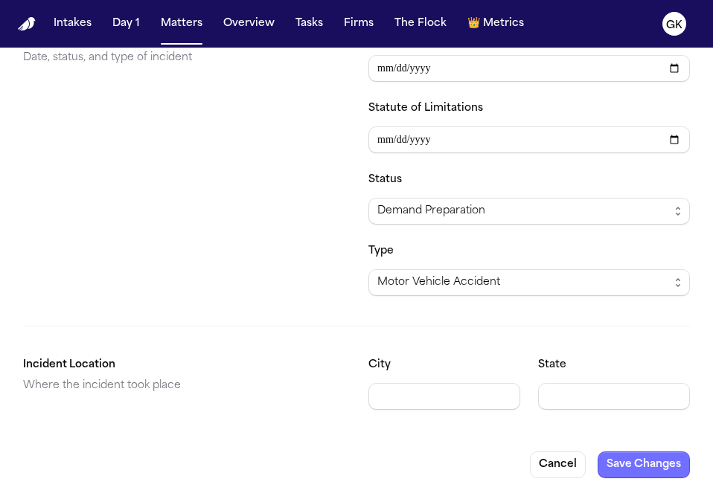
click at [660, 468] on button "Save Changes" at bounding box center [644, 465] width 92 height 27
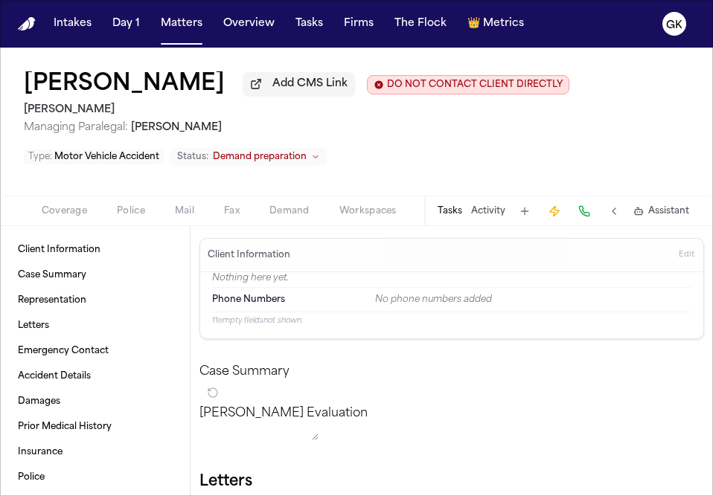
scroll to position [0, 262]
click at [220, 217] on span "Demand" at bounding box center [234, 211] width 40 height 12
select select "**********"
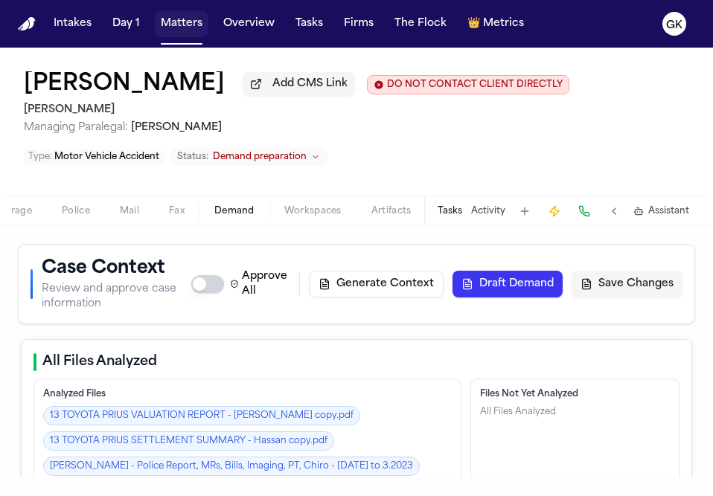
click at [165, 22] on button "Matters" at bounding box center [182, 23] width 54 height 27
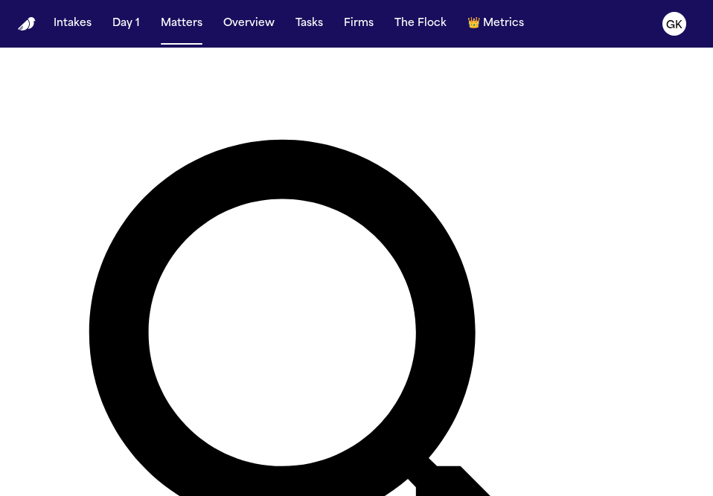
scroll to position [22, 0]
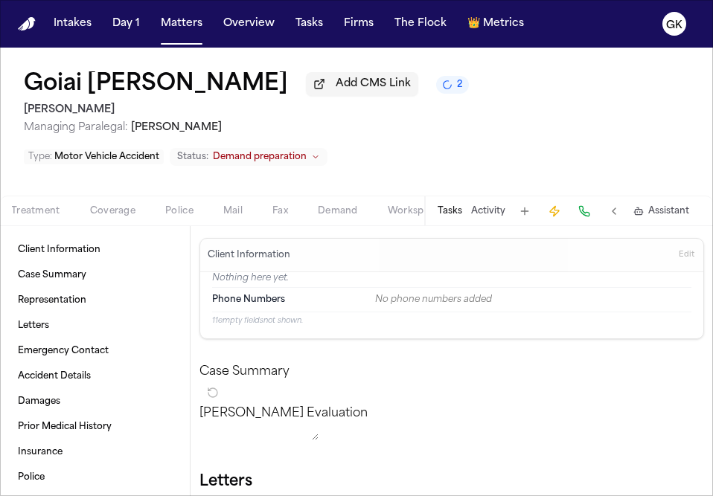
scroll to position [0, 262]
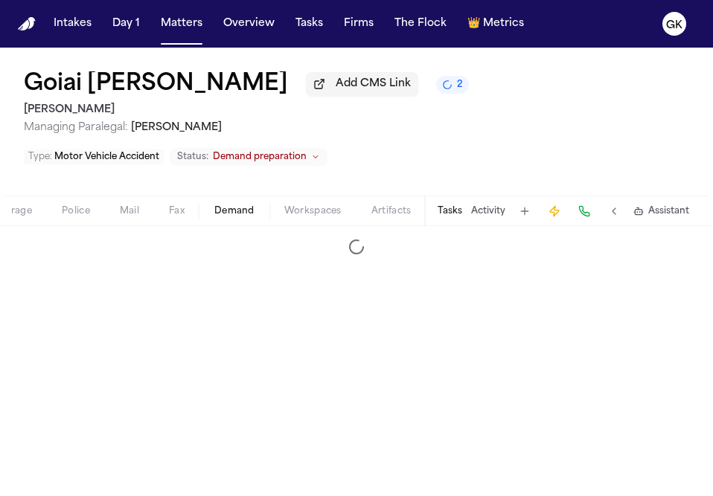
click at [243, 217] on span "Demand" at bounding box center [234, 211] width 40 height 12
select select "**********"
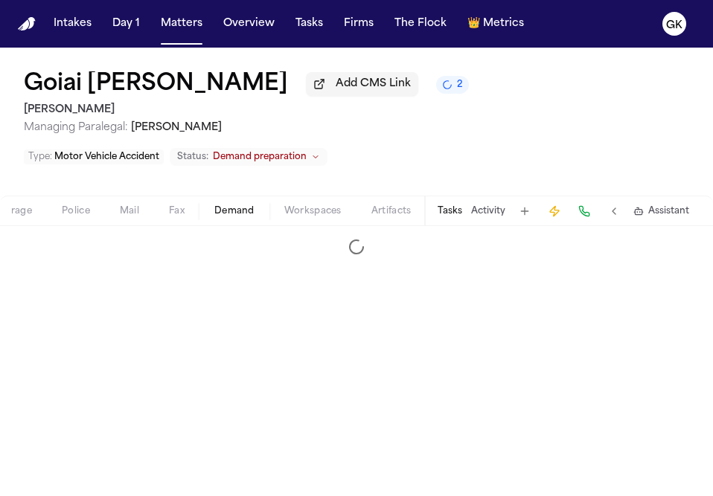
select select "**********"
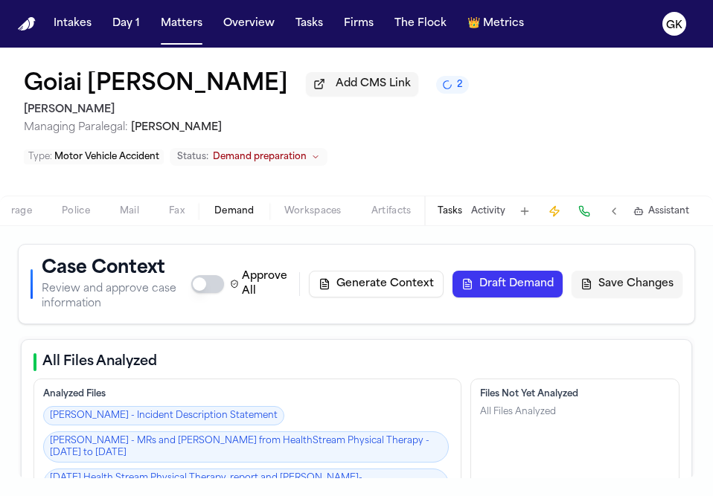
click at [457, 91] on span "2" at bounding box center [460, 85] width 6 height 12
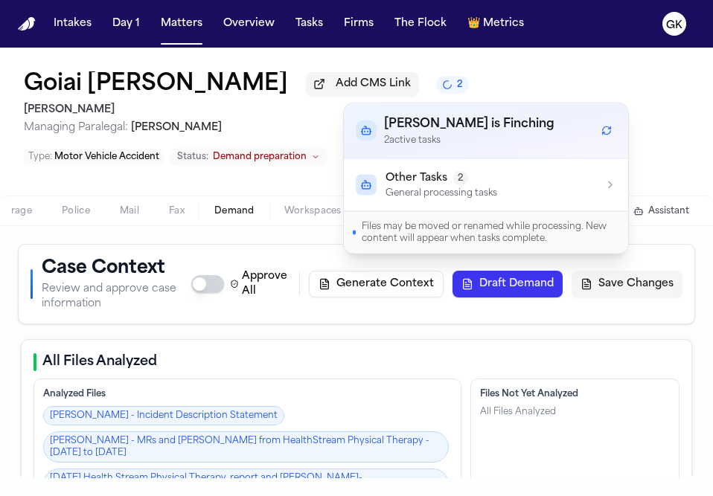
click at [490, 167] on button "Other Tasks 2 General processing tasks" at bounding box center [486, 185] width 284 height 52
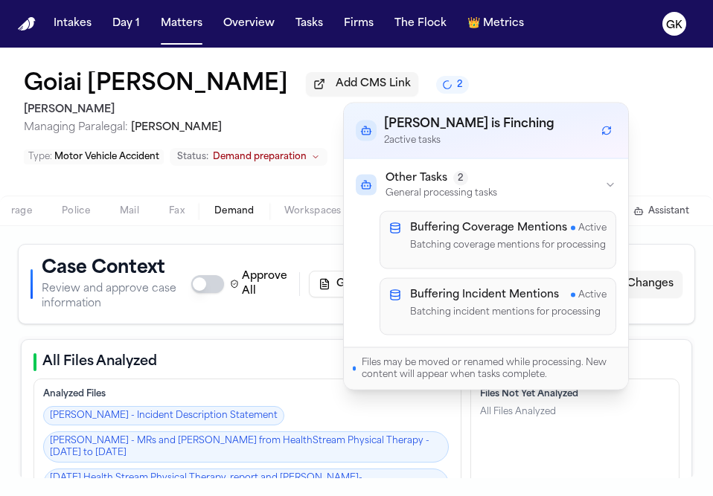
click at [599, 85] on div "Goiai [PERSON_NAME] Add CMS Link 2 [PERSON_NAME] Managing Paralegal: [PERSON_NA…" at bounding box center [356, 122] width 713 height 148
